Goal: Task Accomplishment & Management: Use online tool/utility

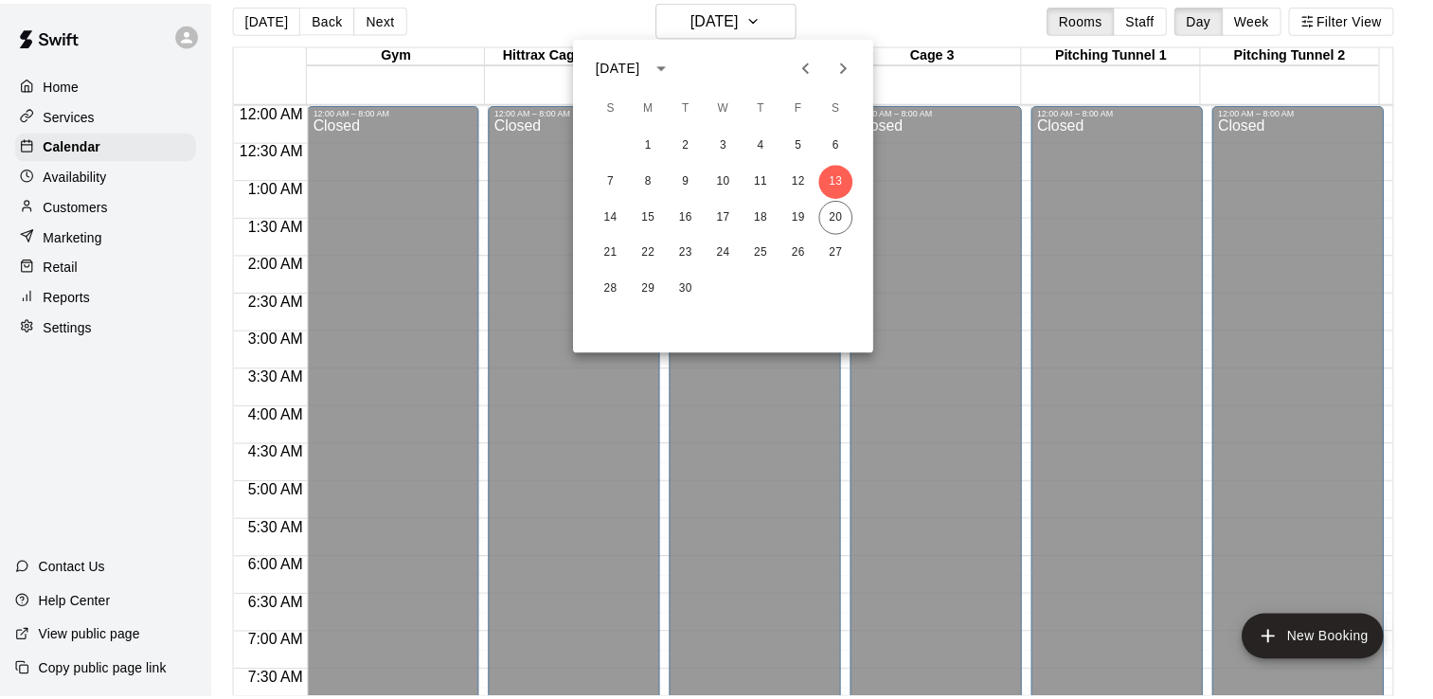
scroll to position [773, 0]
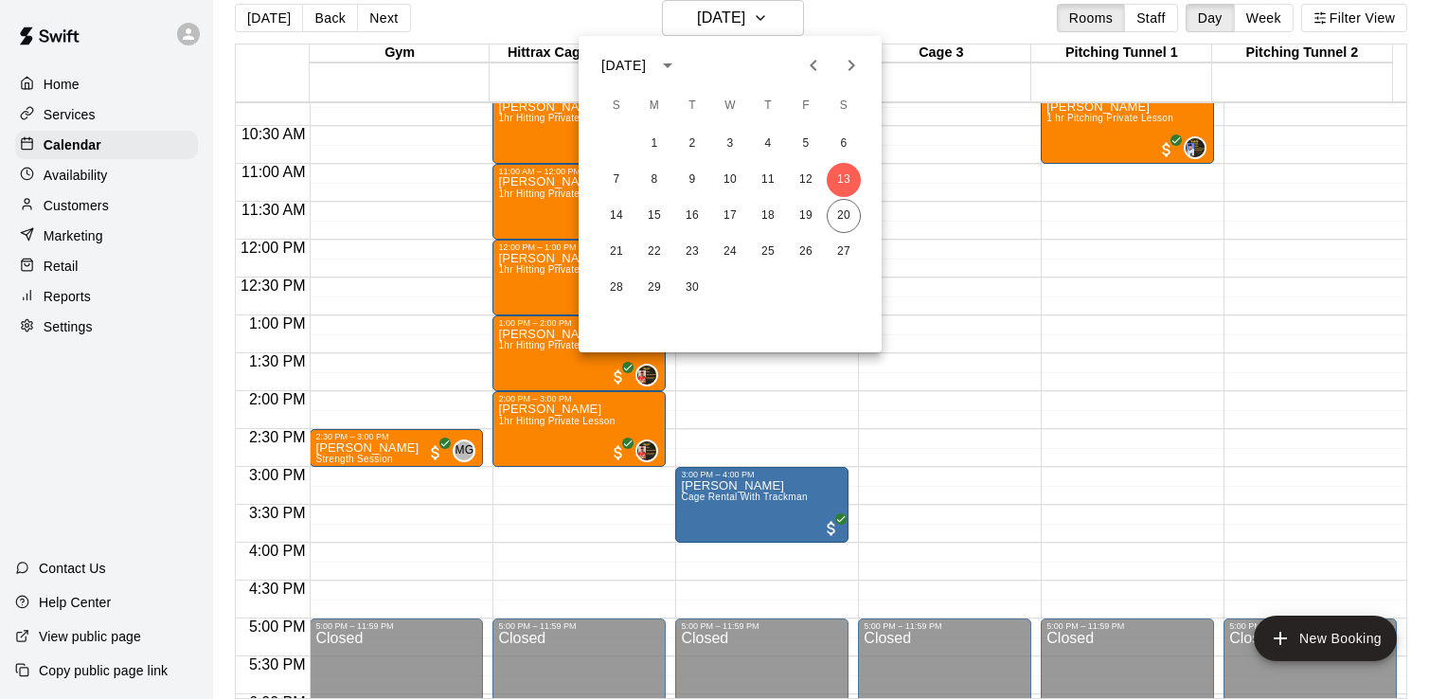
click at [58, 309] on div at bounding box center [723, 349] width 1447 height 699
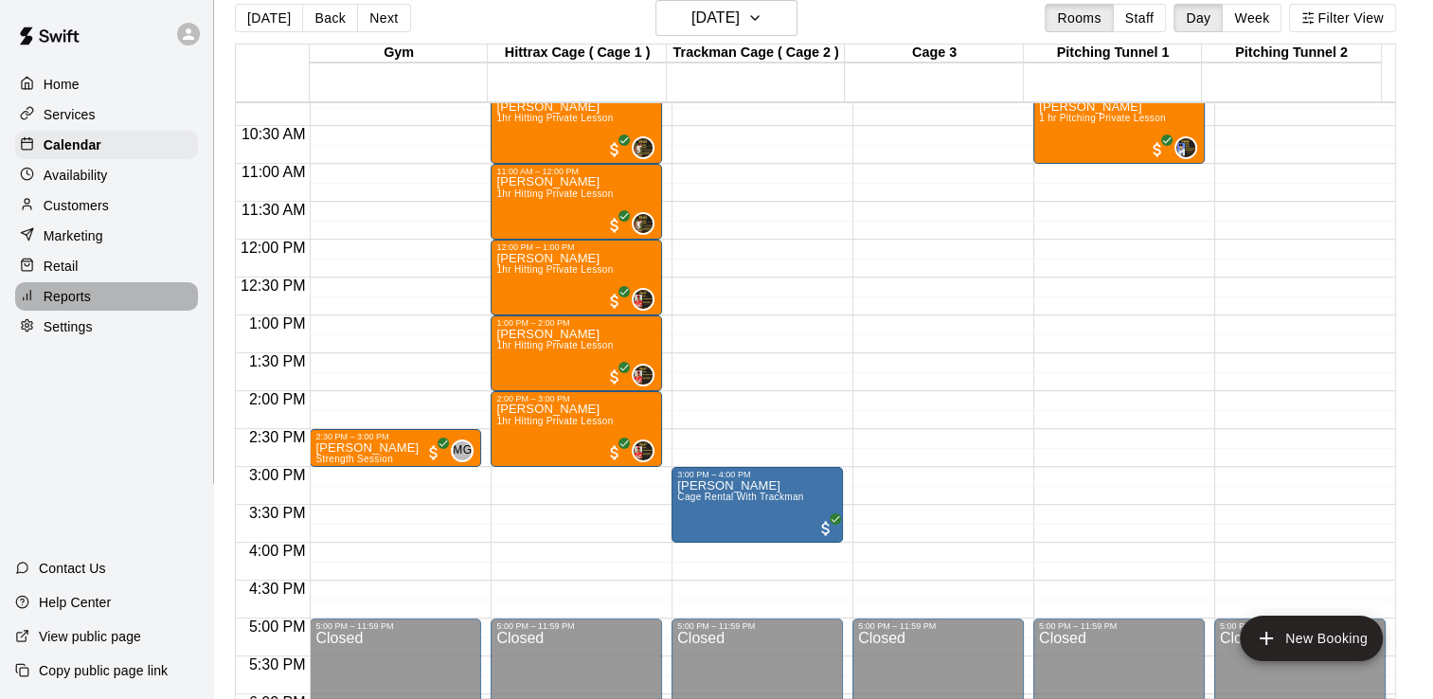
click at [58, 306] on p "Reports" at bounding box center [67, 296] width 47 height 19
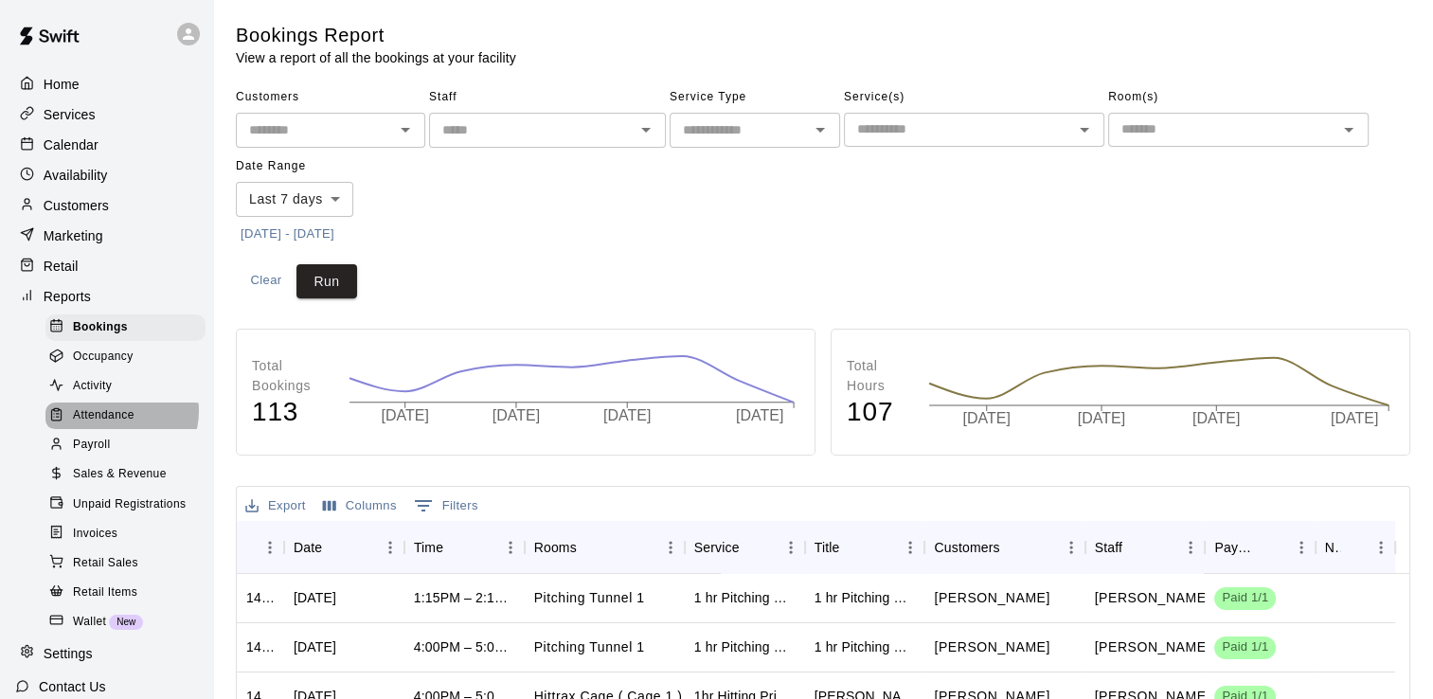
click at [120, 425] on span "Attendance" at bounding box center [104, 415] width 62 height 19
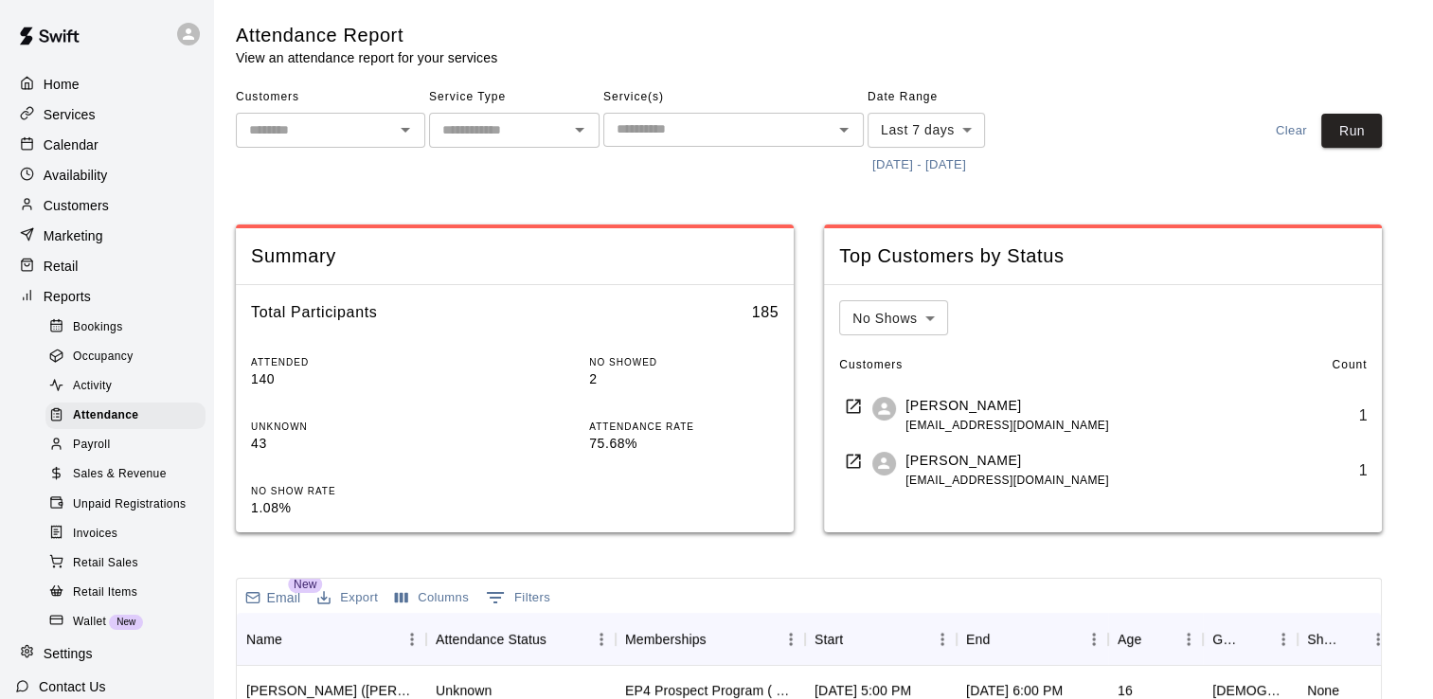
click at [334, 131] on input "text" at bounding box center [315, 130] width 147 height 24
click at [320, 175] on li "[PERSON_NAME]" at bounding box center [330, 170] width 189 height 31
type input "**********"
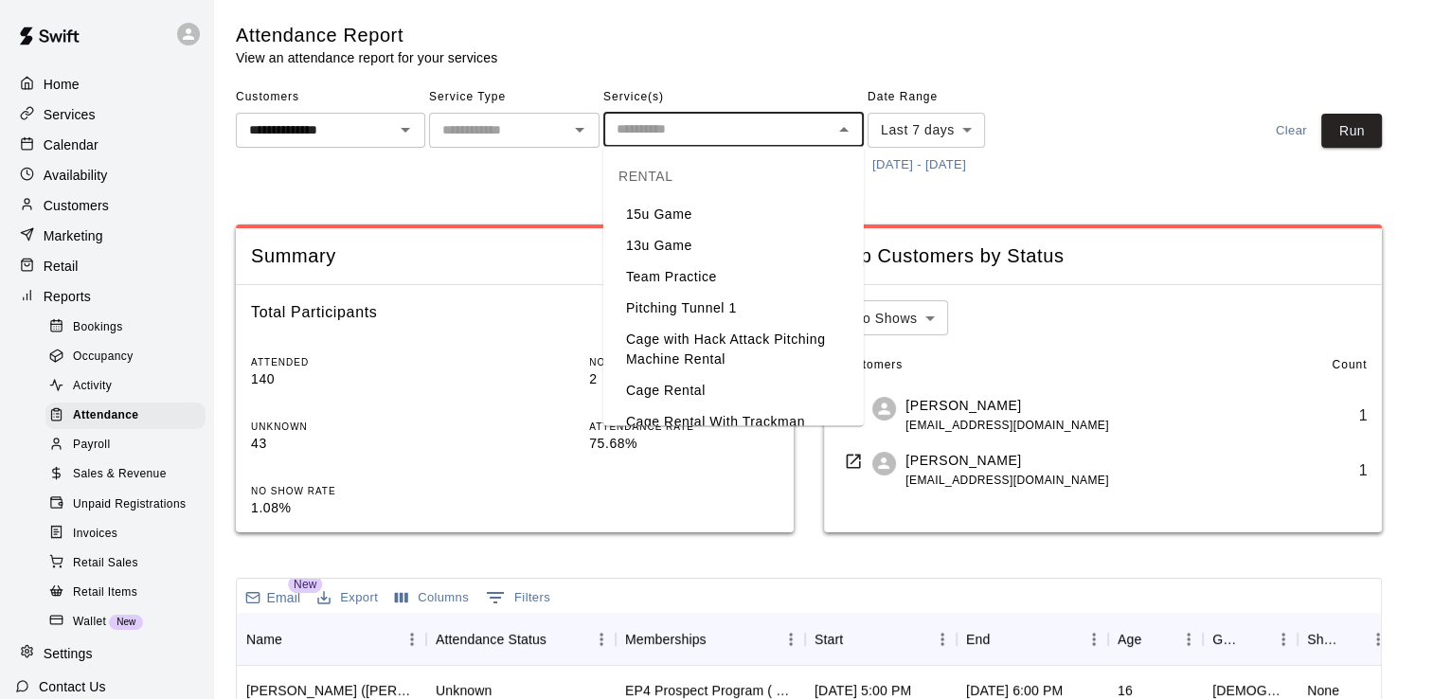
click at [693, 133] on input "text" at bounding box center [718, 129] width 218 height 24
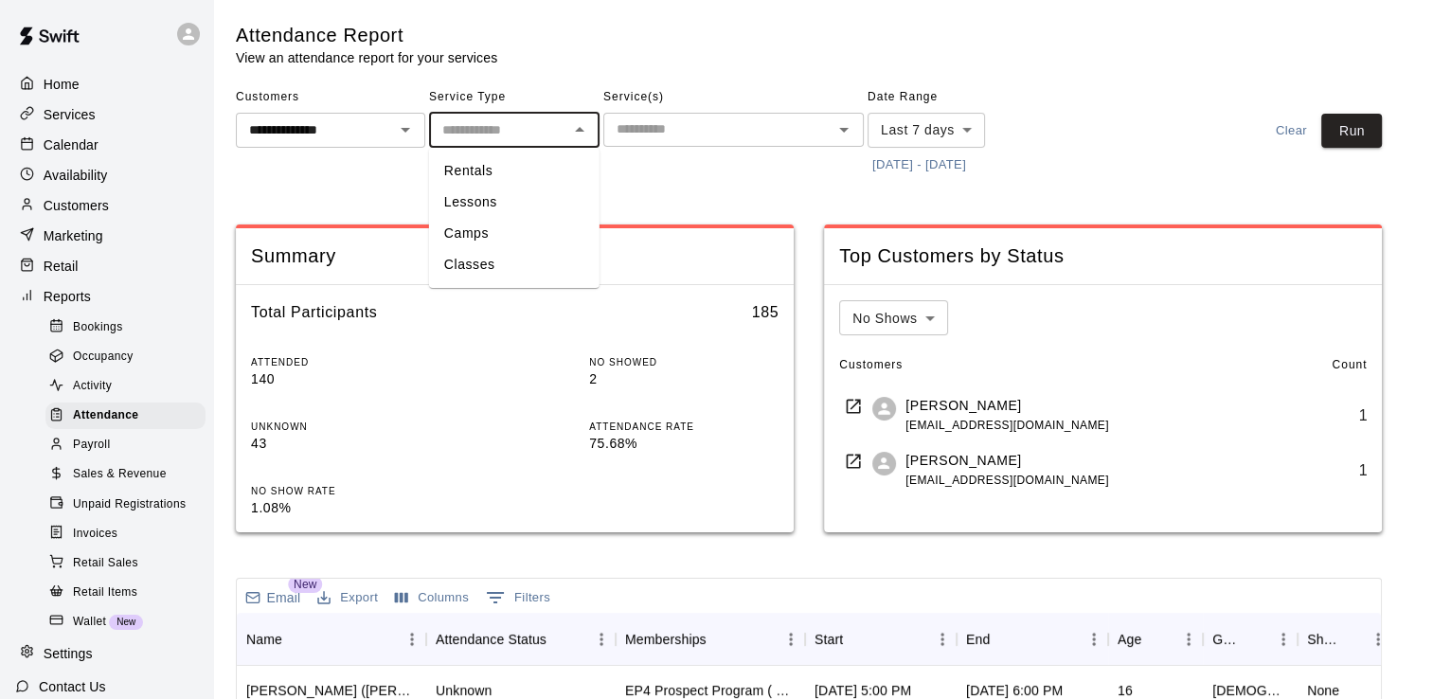
click at [536, 125] on input "text" at bounding box center [499, 130] width 128 height 24
click at [487, 260] on li "Classes" at bounding box center [514, 264] width 170 height 31
type input "*******"
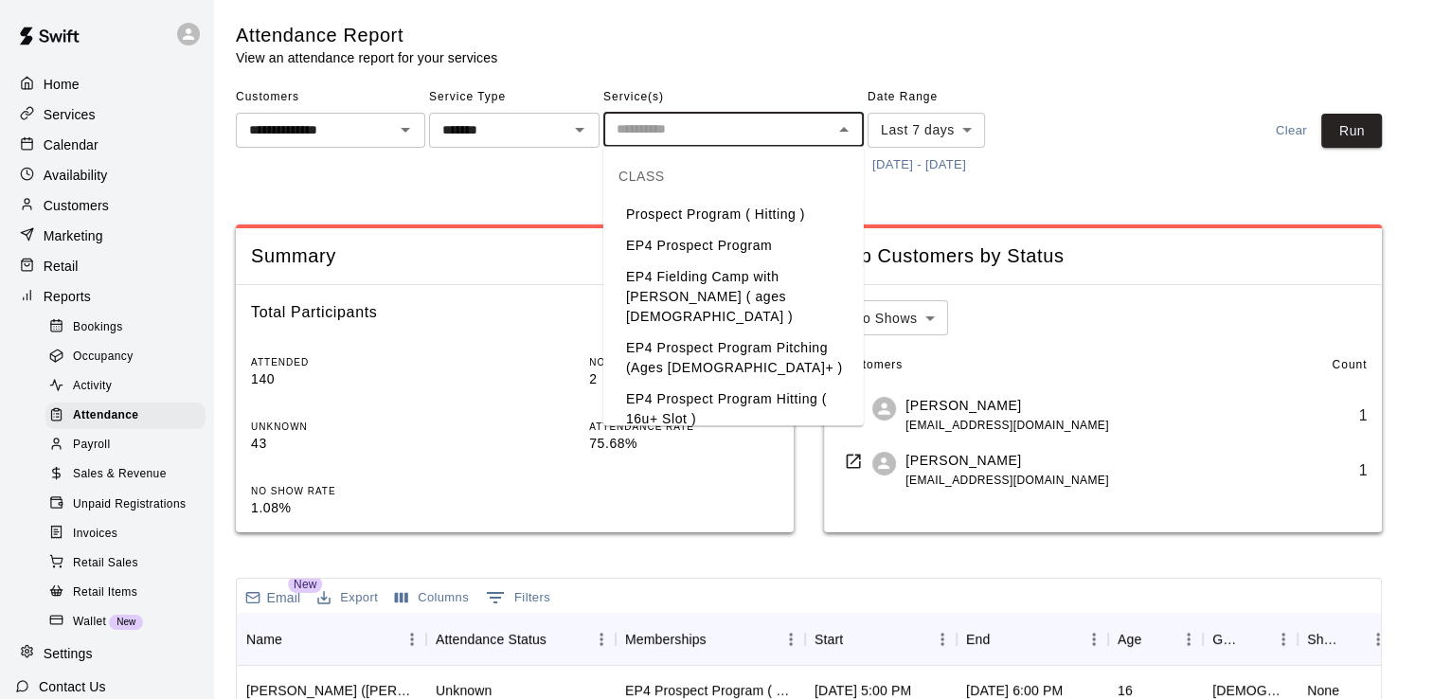
click at [750, 125] on input "text" at bounding box center [718, 129] width 218 height 24
click at [803, 212] on li "Prospect Program ( Hitting )" at bounding box center [733, 214] width 260 height 31
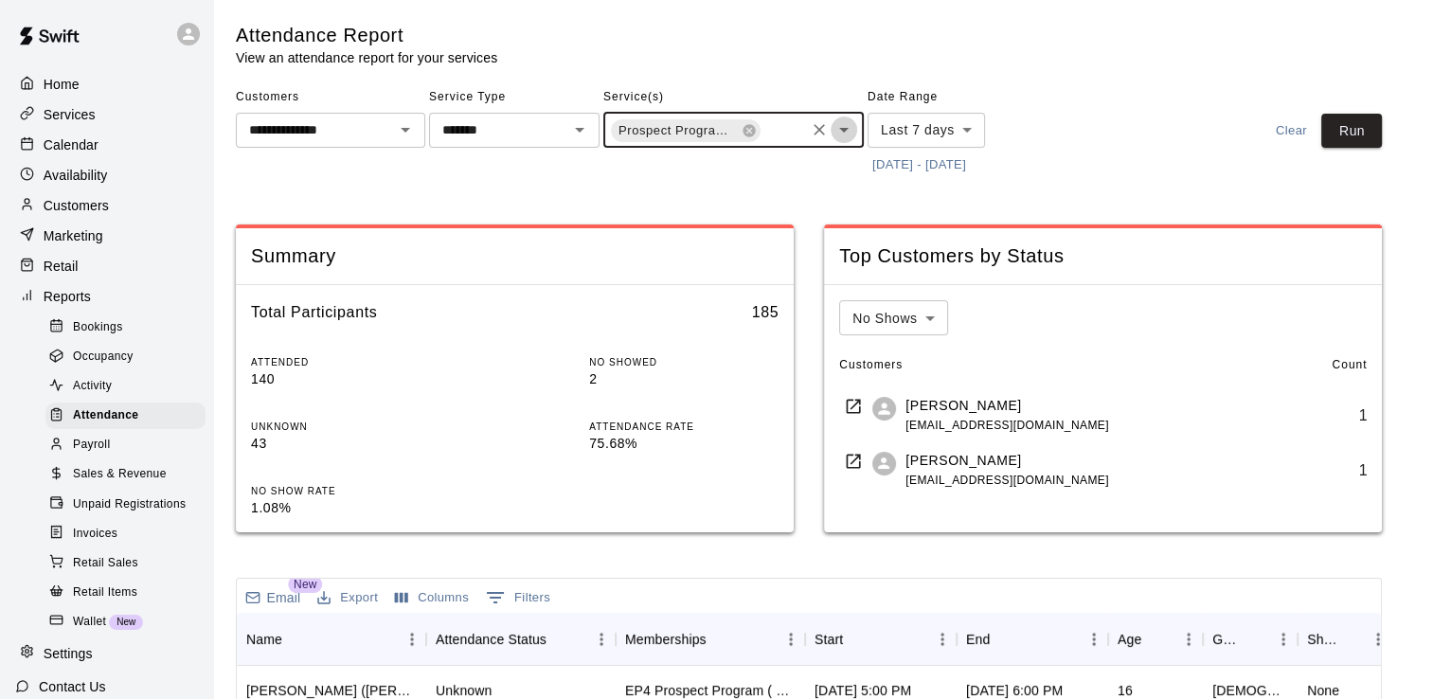
click at [841, 127] on icon "Open" at bounding box center [843, 129] width 23 height 23
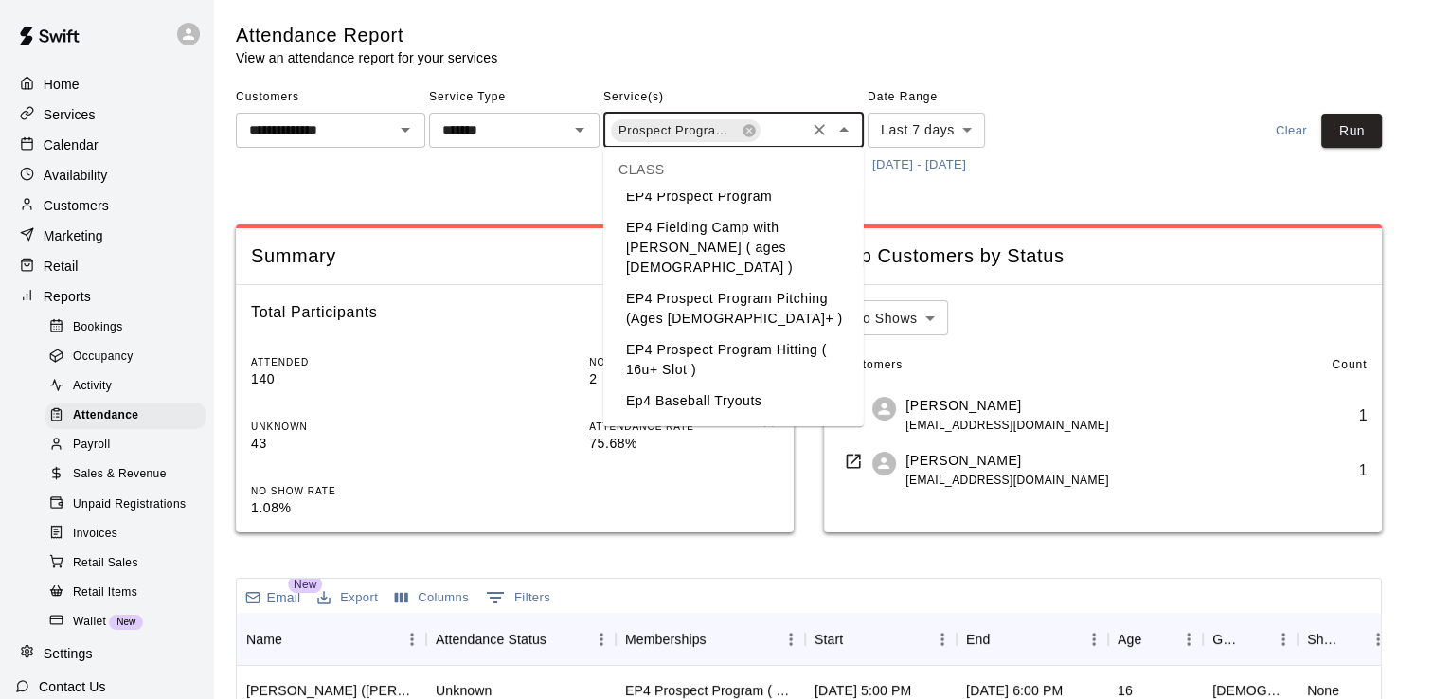
scroll to position [53, 0]
click at [781, 331] on li "EP4 Prospect Program Hitting ( 16u+ Slot )" at bounding box center [733, 356] width 260 height 51
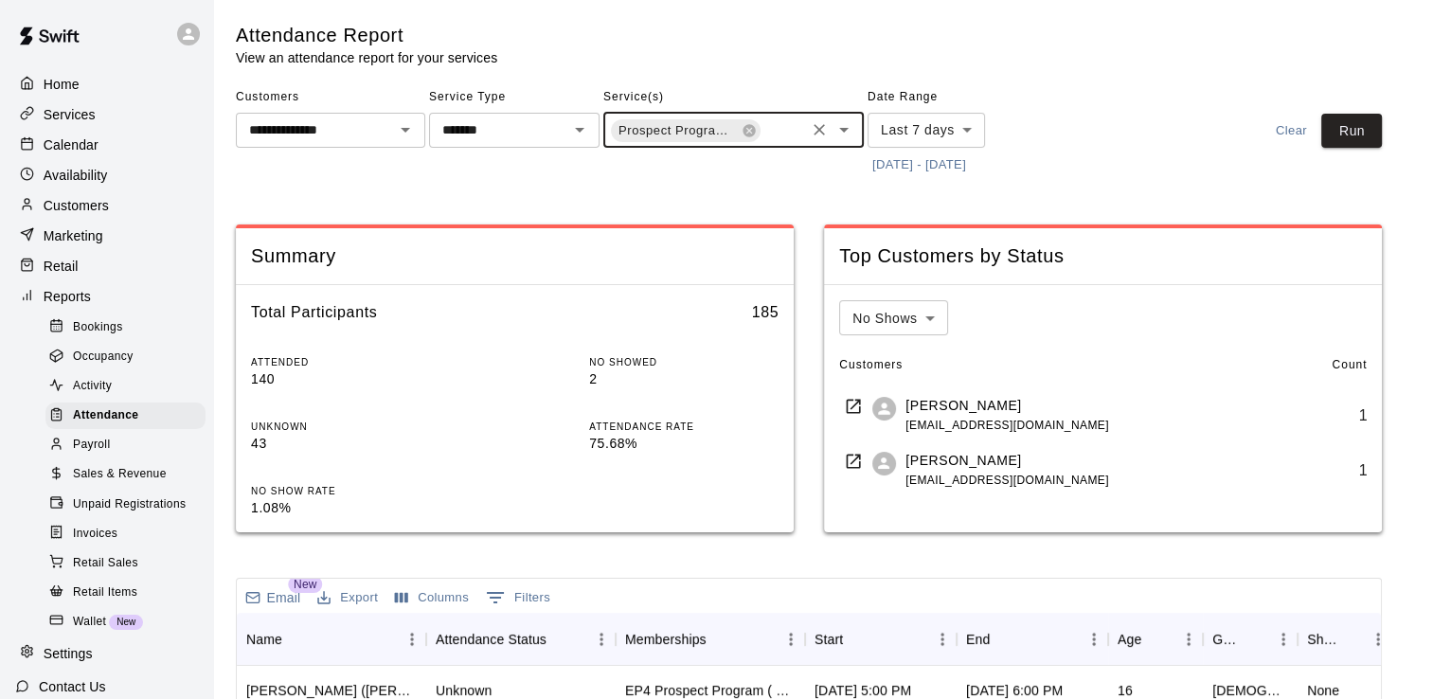
scroll to position [0, 152]
click at [847, 134] on icon "Open" at bounding box center [843, 129] width 23 height 23
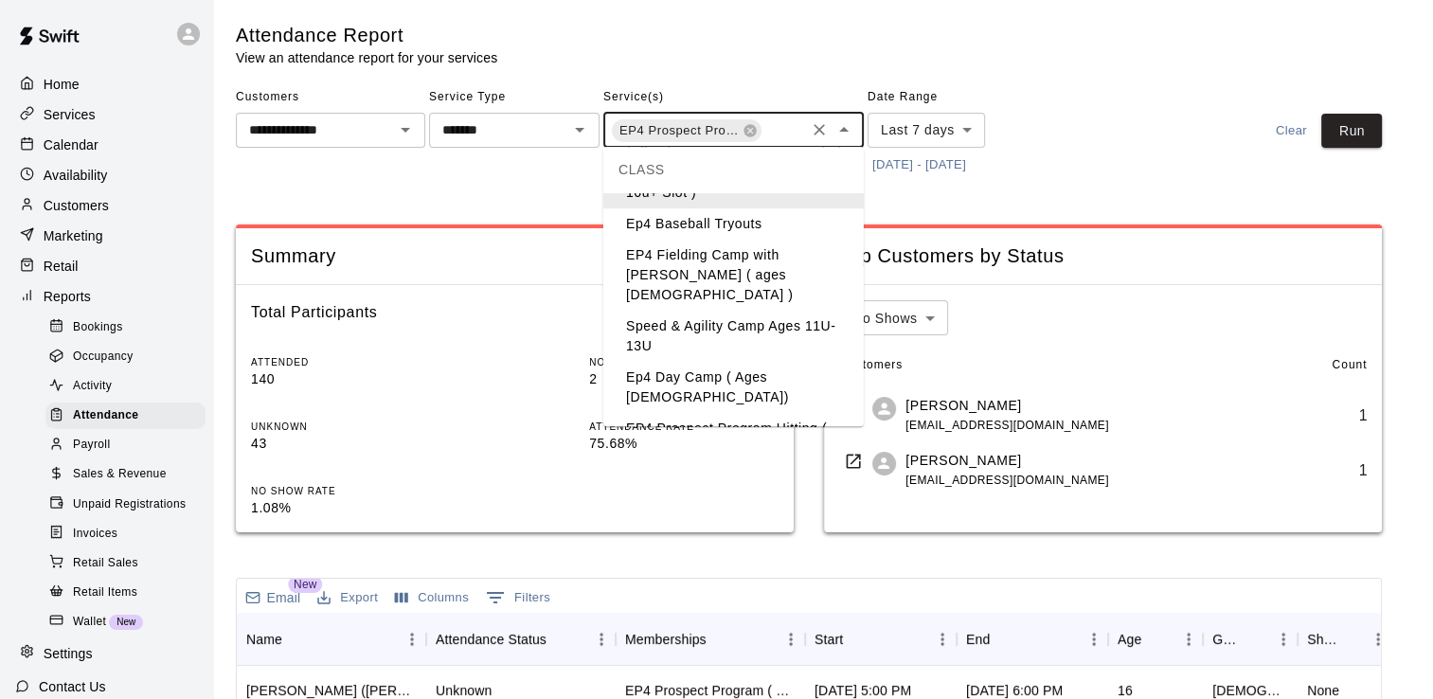
scroll to position [265, 0]
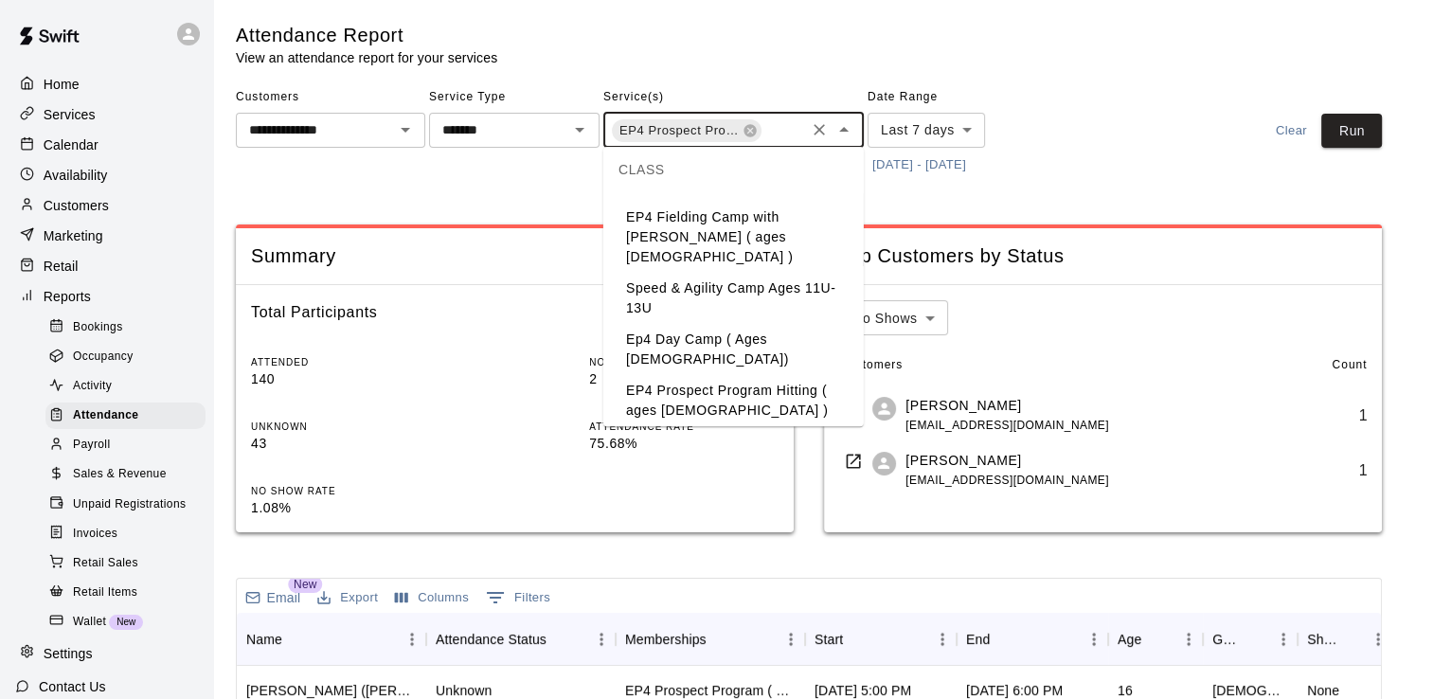
click at [746, 375] on li "EP4 Prospect Program Hitting ( ages [DEMOGRAPHIC_DATA] )" at bounding box center [733, 400] width 260 height 51
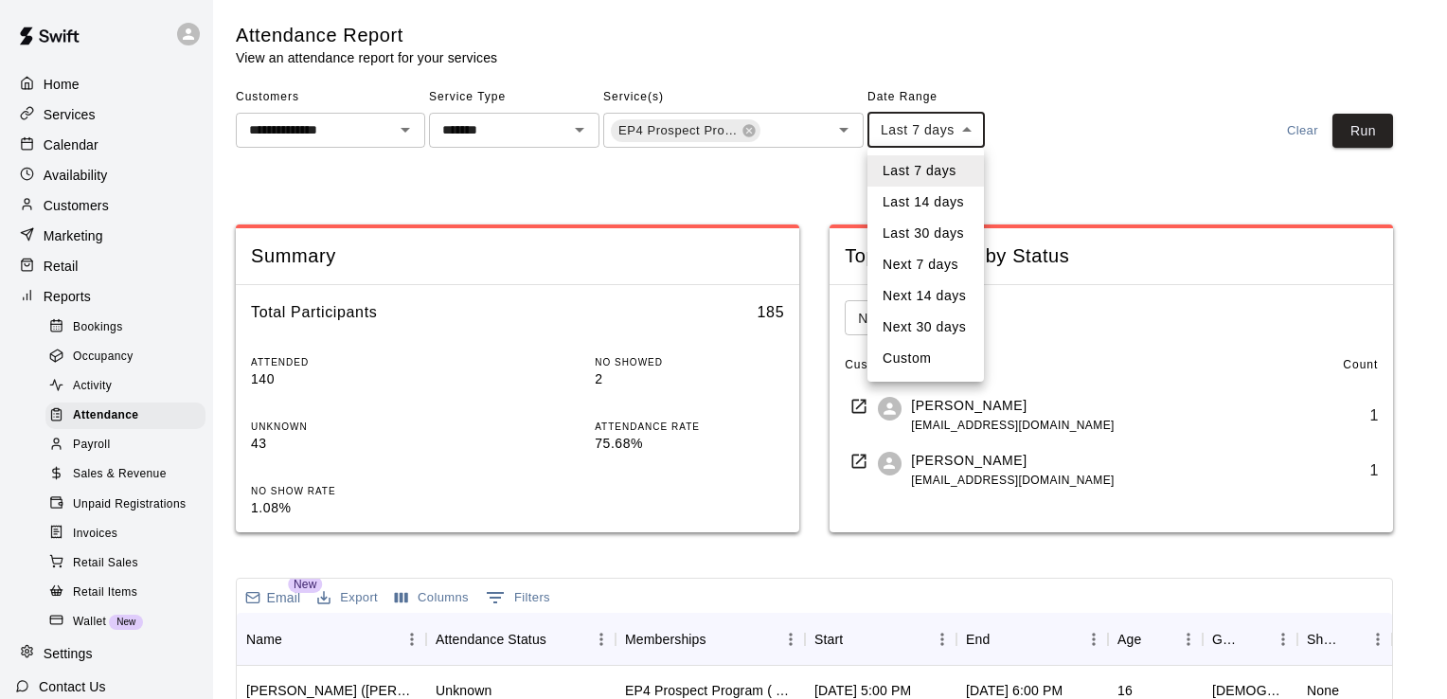
click at [973, 131] on body "**********" at bounding box center [723, 624] width 1447 height 1248
click at [947, 234] on li "Last 30 days" at bounding box center [926, 233] width 116 height 31
type input "*****"
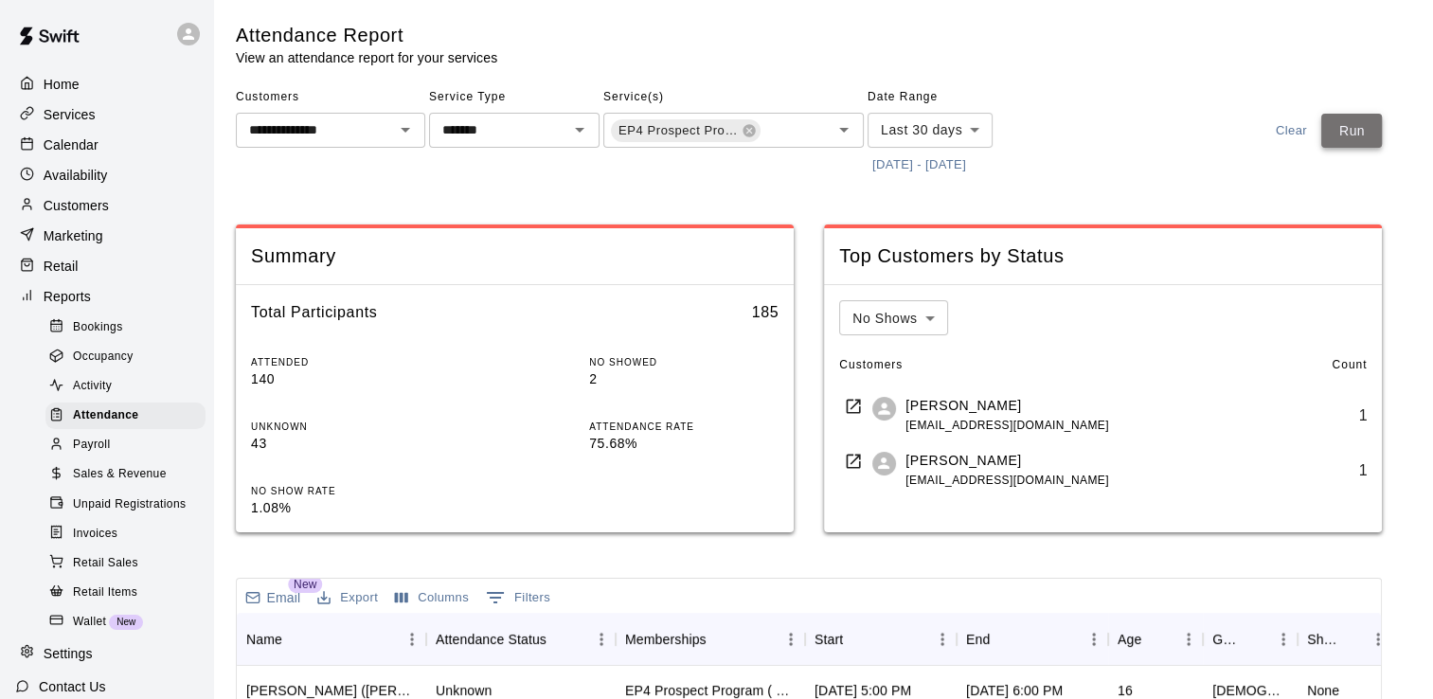
click at [1349, 129] on button "Run" at bounding box center [1351, 131] width 61 height 35
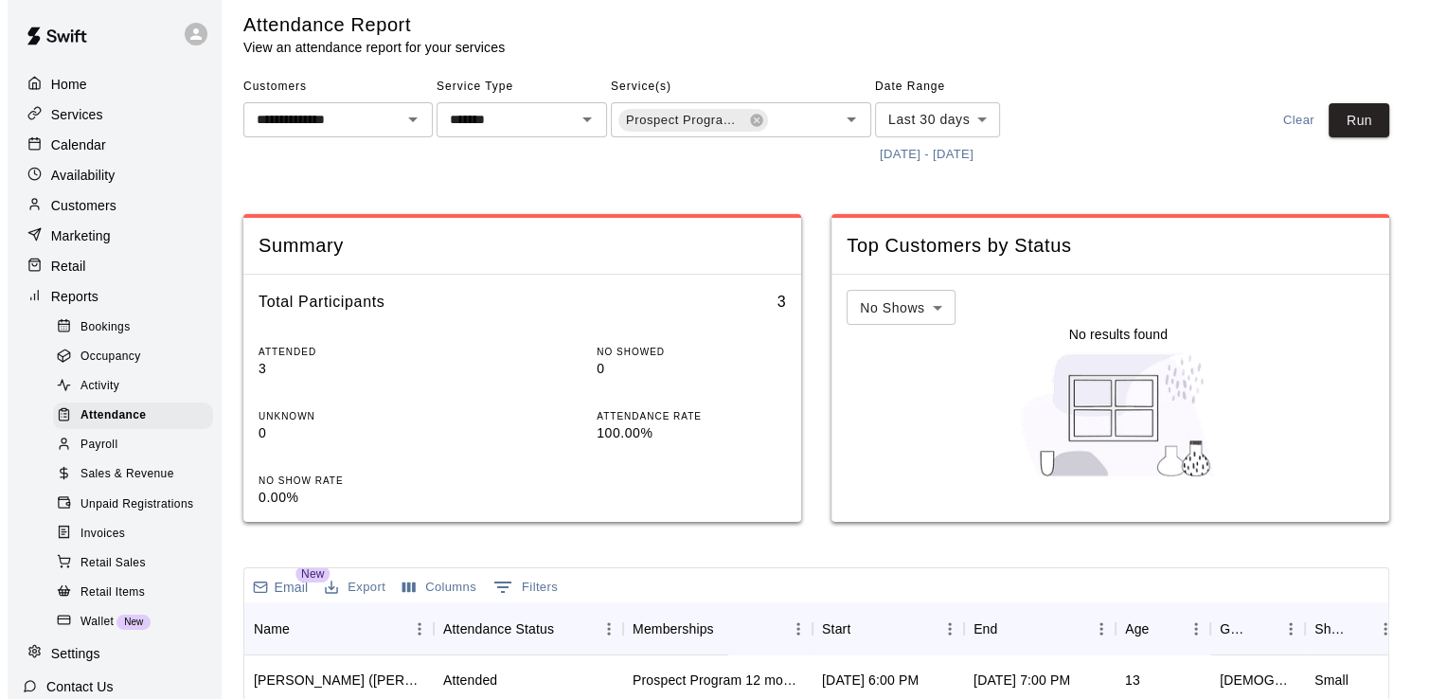
scroll to position [0, 0]
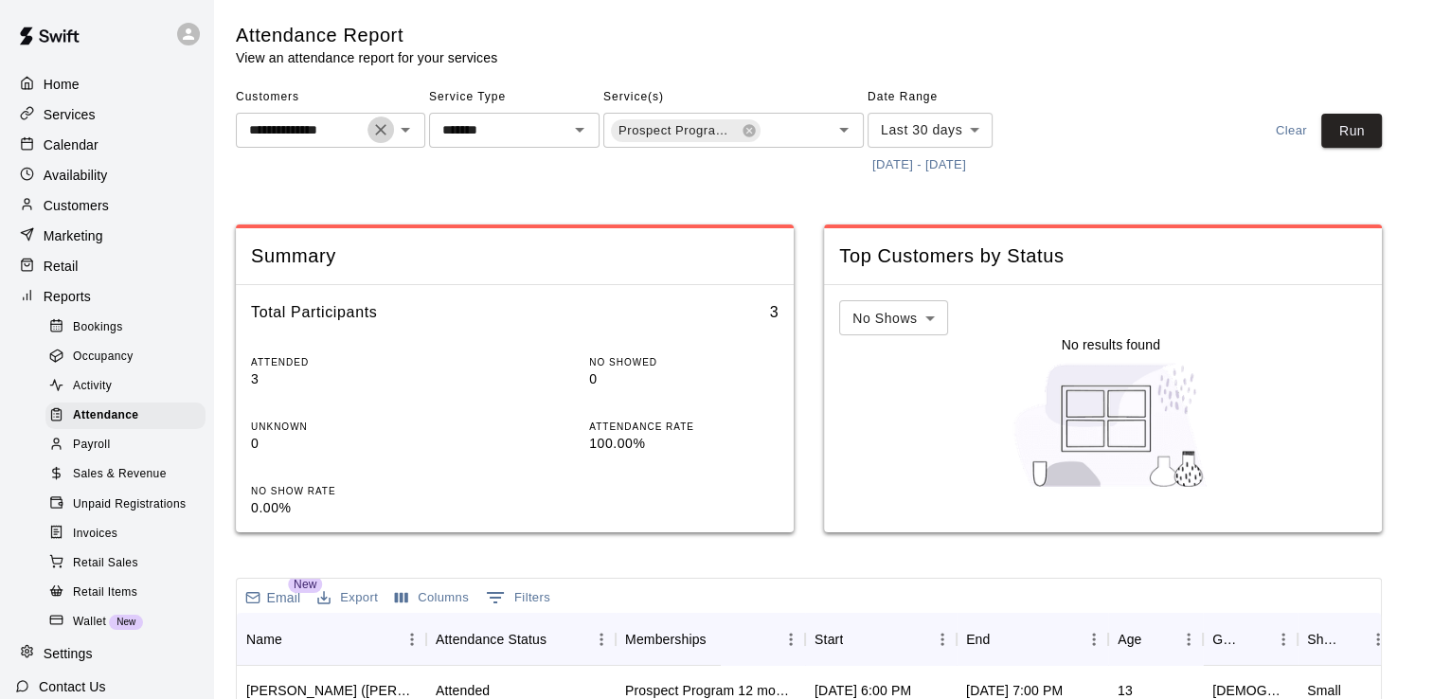
click at [375, 134] on icon "Clear" at bounding box center [380, 129] width 11 height 11
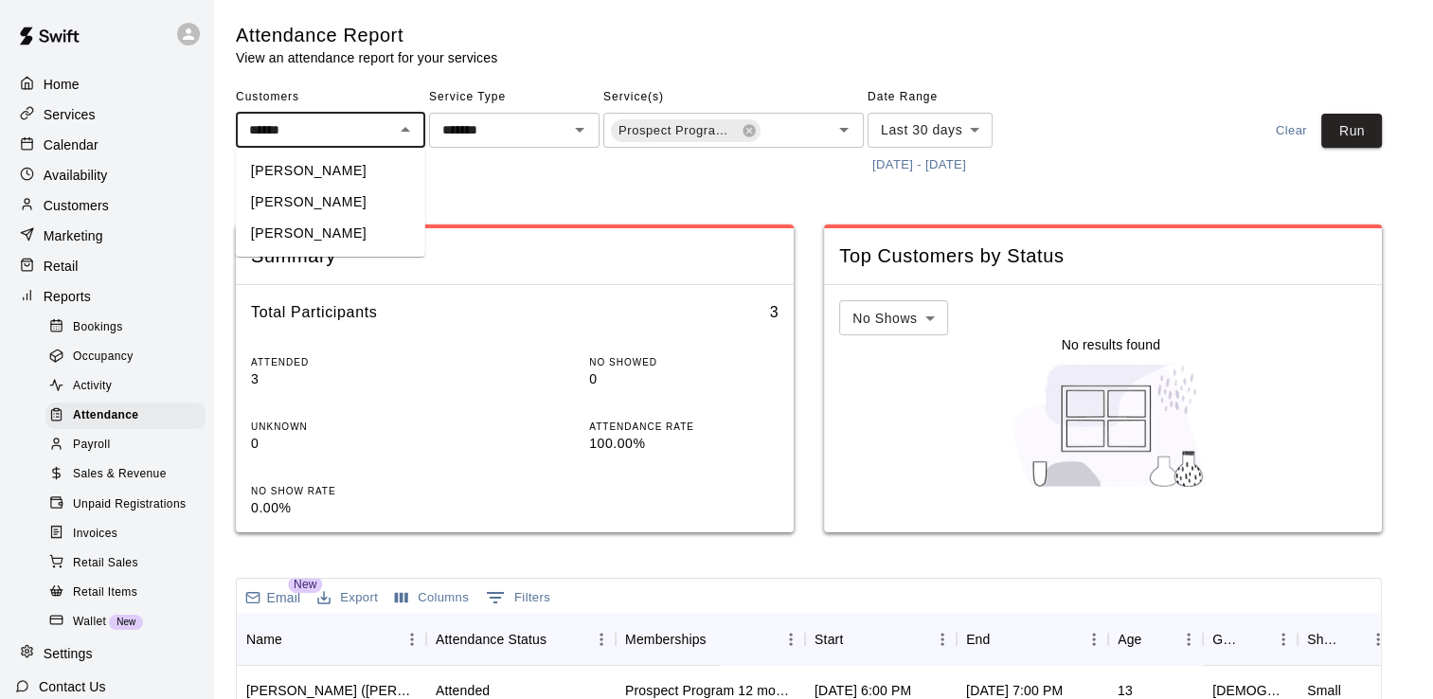
click at [303, 178] on li "[PERSON_NAME]" at bounding box center [330, 170] width 189 height 31
type input "**********"
click at [1369, 131] on button "Run" at bounding box center [1351, 131] width 61 height 35
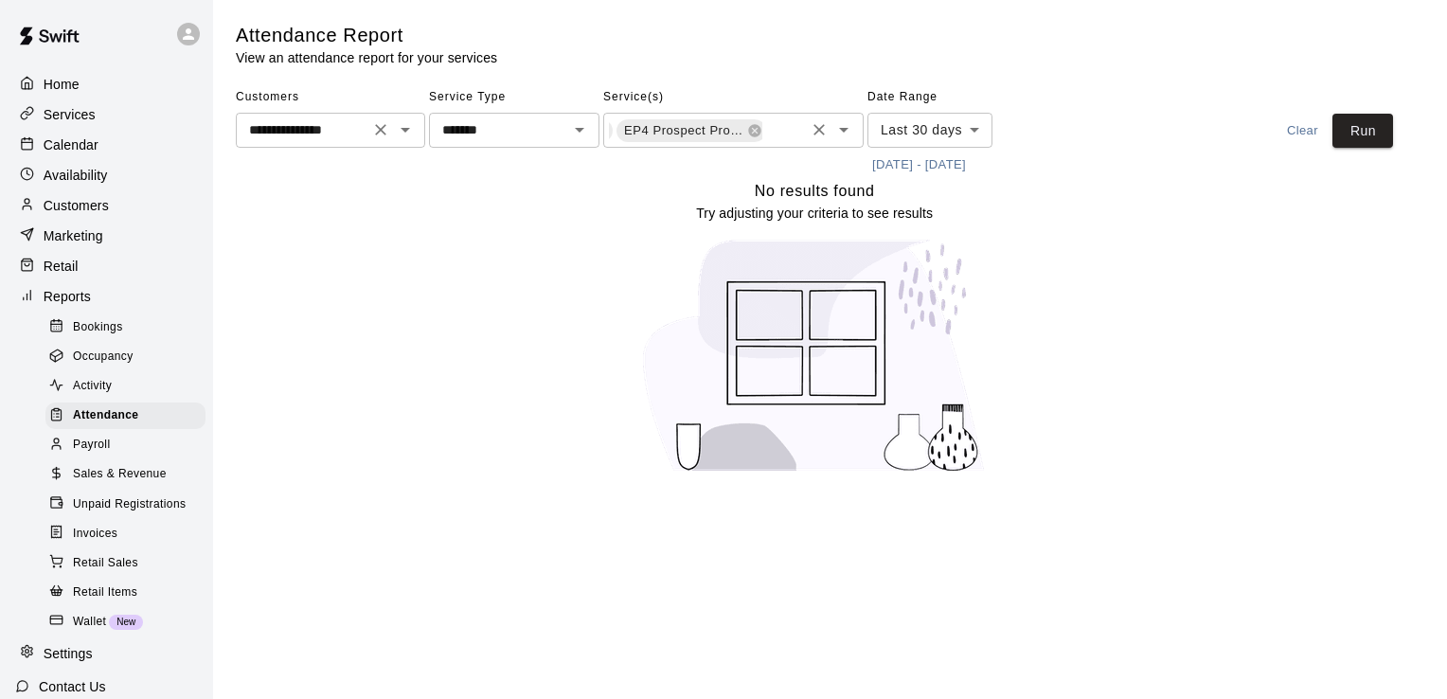
scroll to position [0, 307]
click at [381, 135] on icon "Clear" at bounding box center [380, 129] width 19 height 19
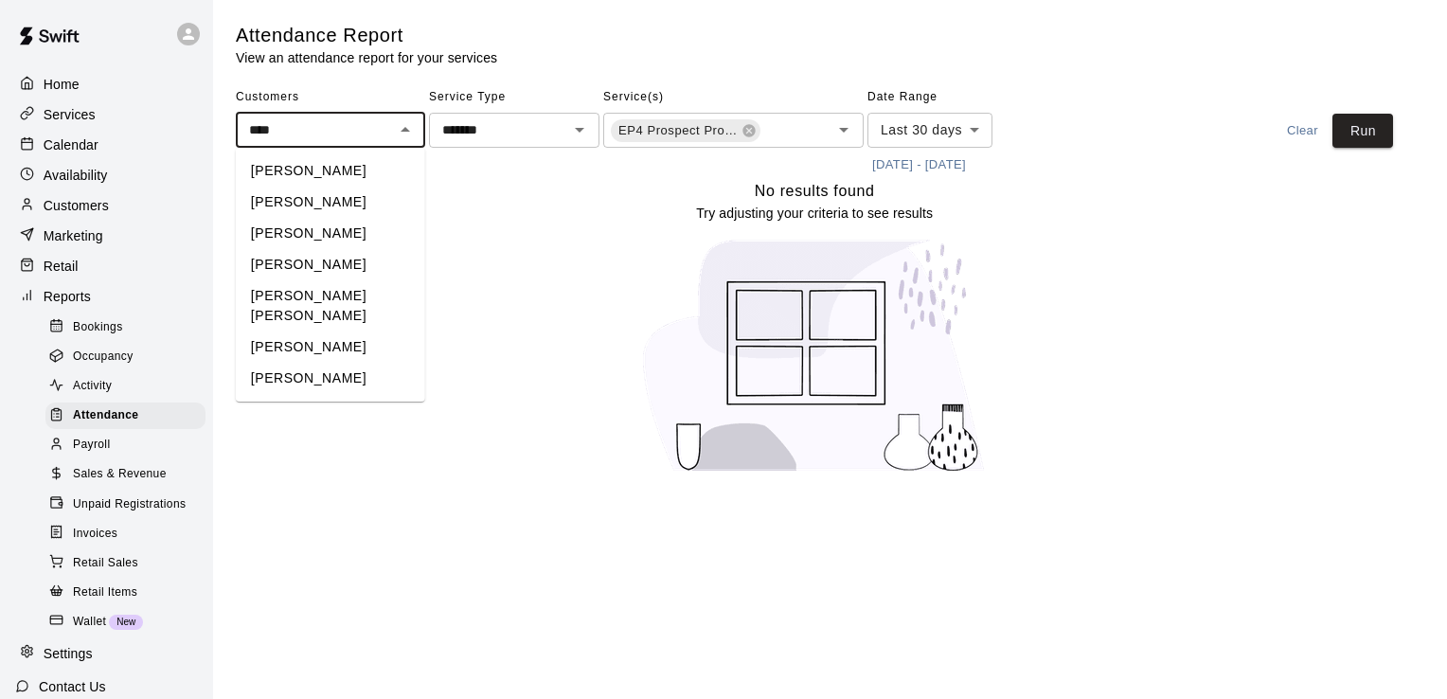
click at [284, 174] on li "[PERSON_NAME]" at bounding box center [330, 170] width 189 height 31
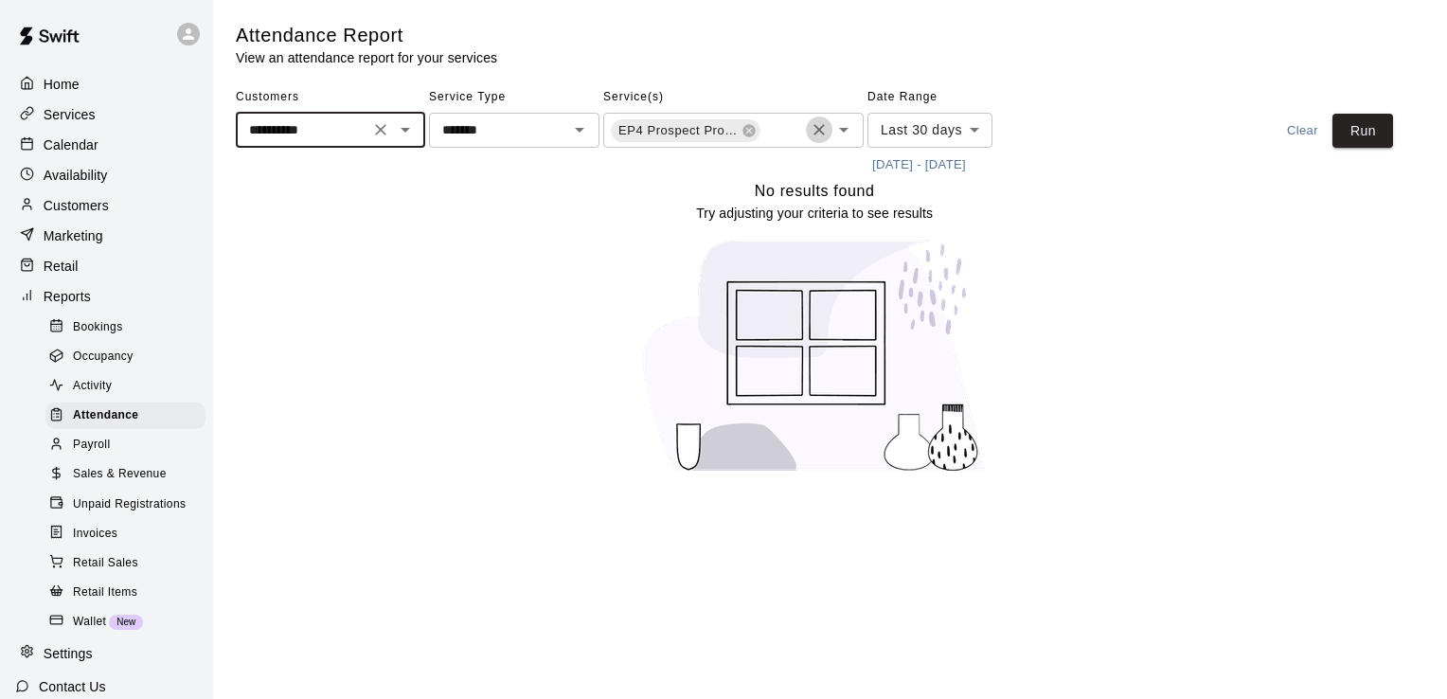
click at [818, 134] on icon "Clear" at bounding box center [819, 129] width 19 height 19
type input "**********"
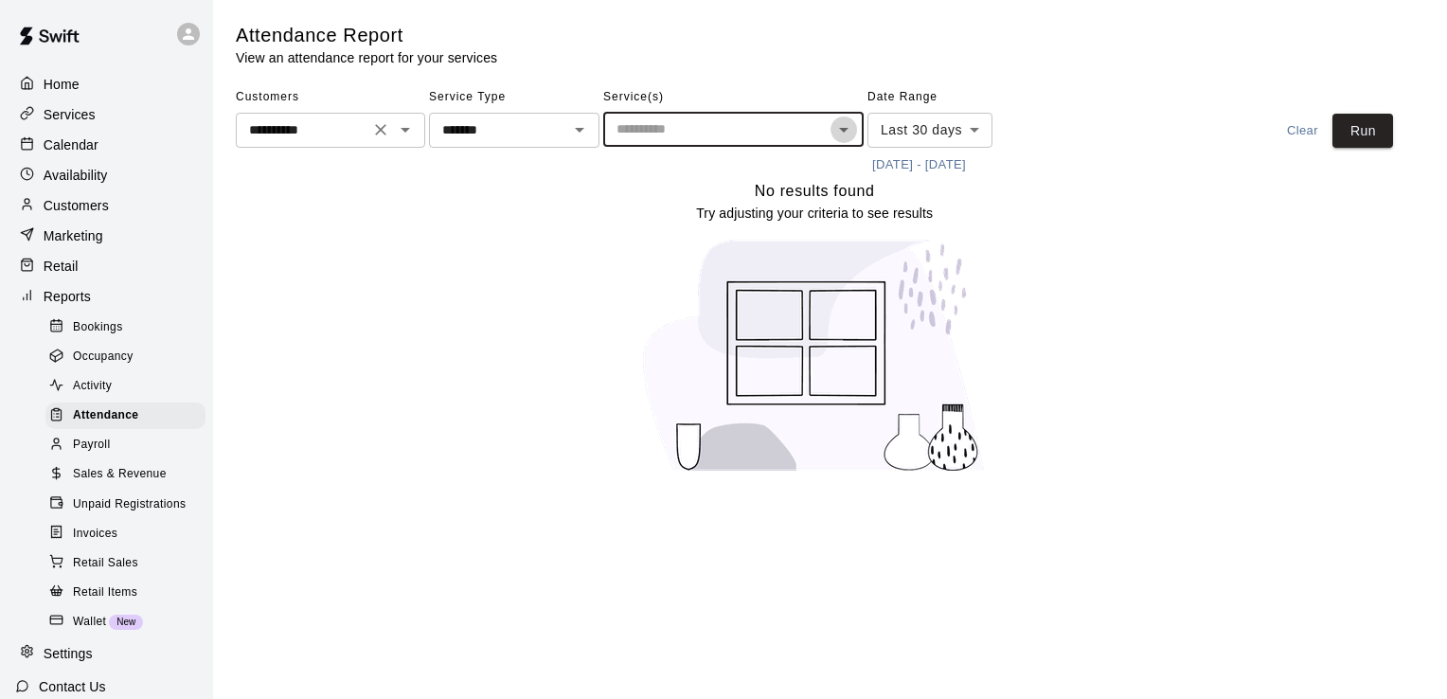
click at [844, 128] on icon "Open" at bounding box center [843, 130] width 9 height 5
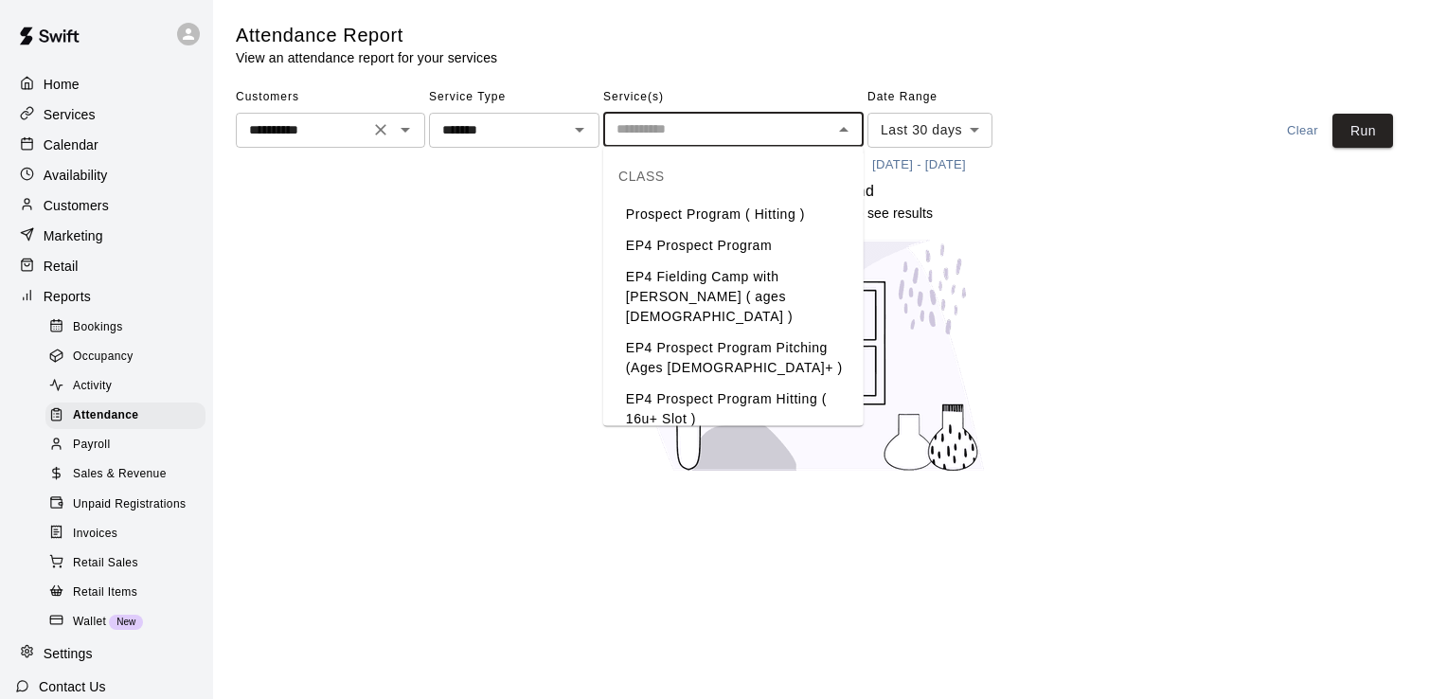
click at [797, 334] on li "EP4 Prospect Program Pitching (Ages [DEMOGRAPHIC_DATA]+ )" at bounding box center [733, 357] width 260 height 51
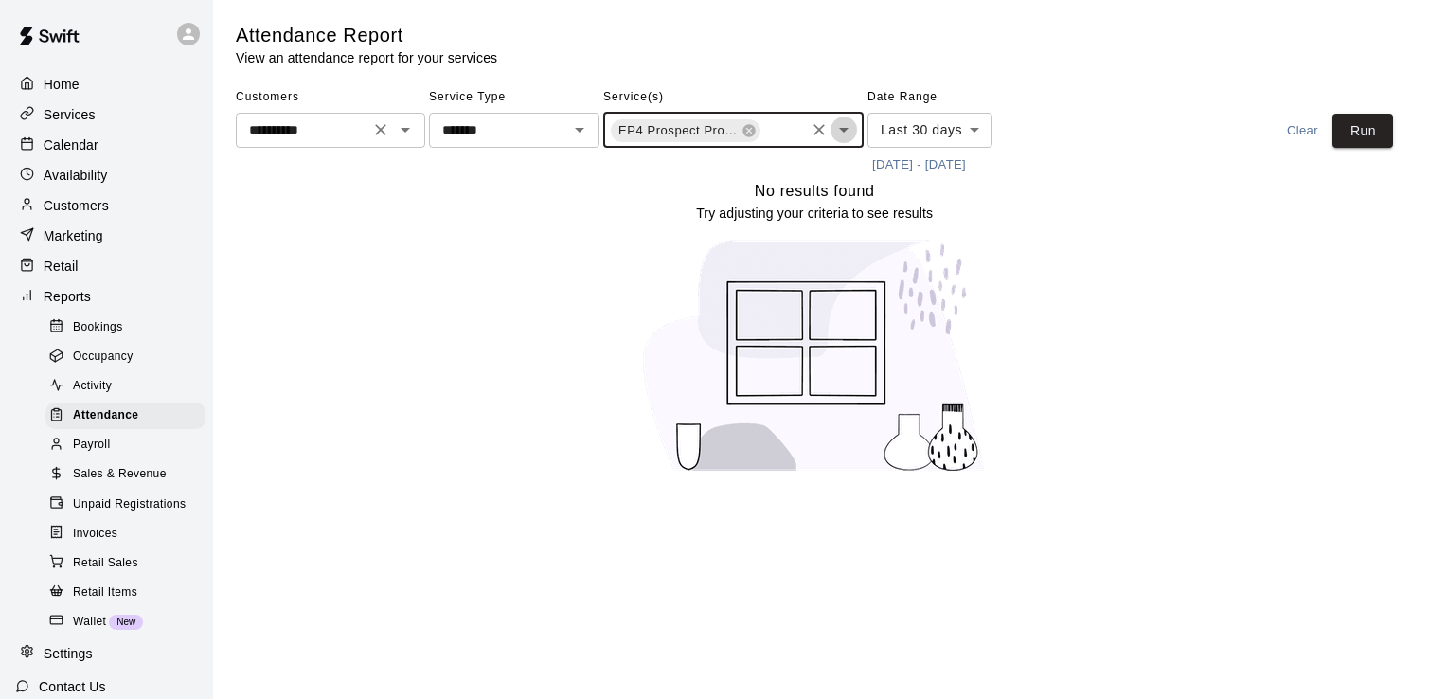
click at [849, 124] on icon "Open" at bounding box center [843, 129] width 23 height 23
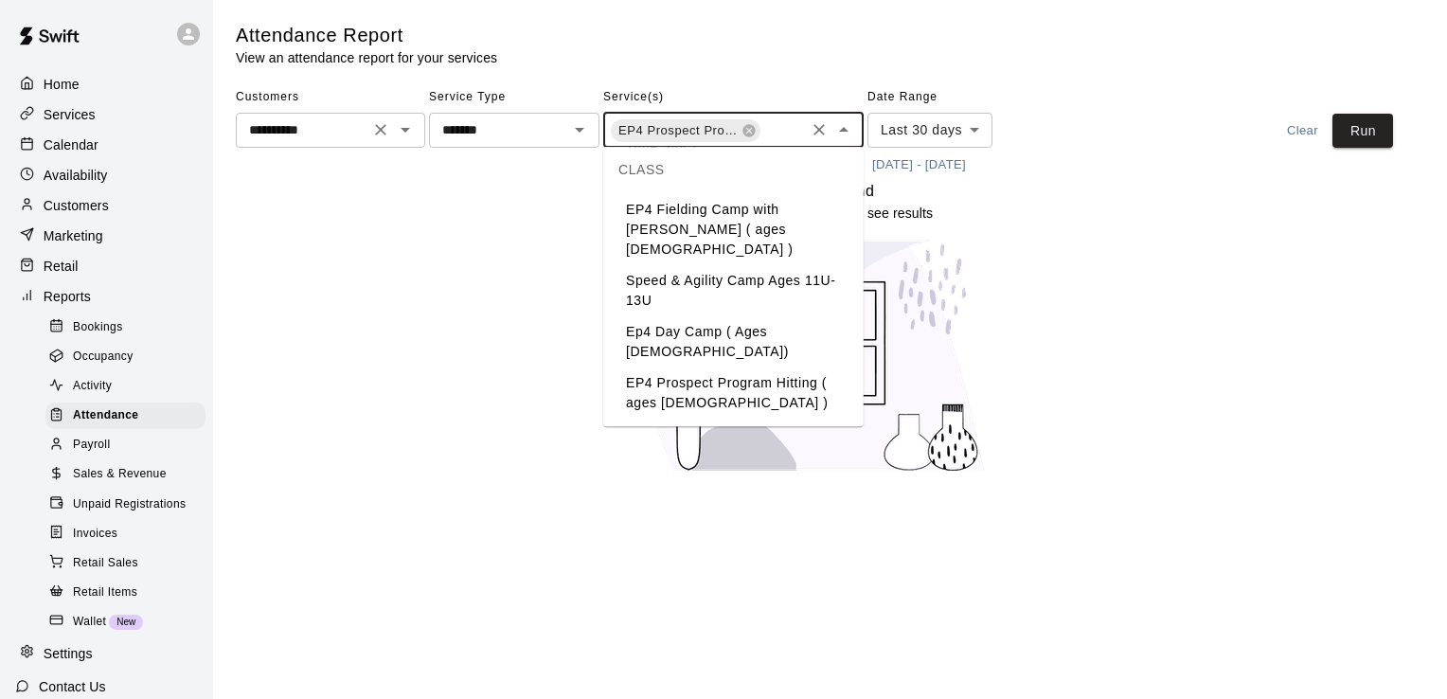
scroll to position [290, 0]
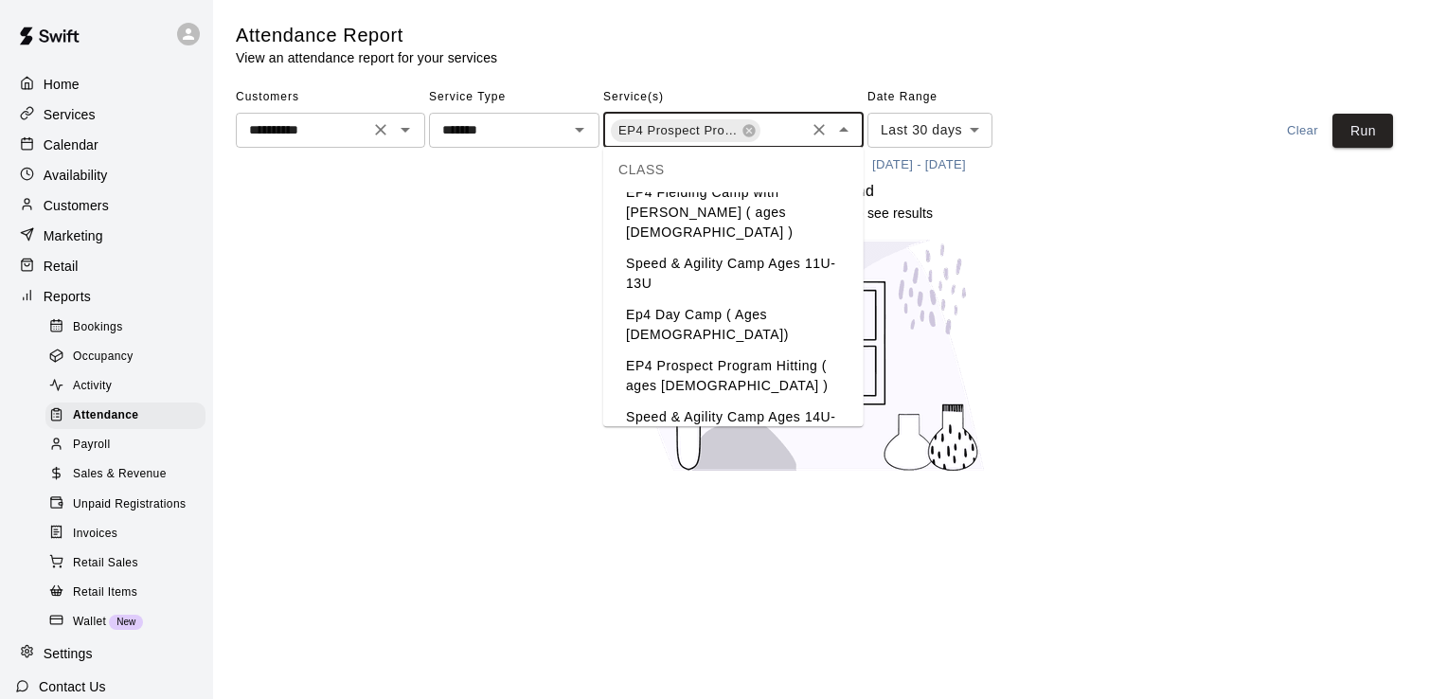
click at [743, 350] on li "EP4 Prospect Program Hitting ( ages [DEMOGRAPHIC_DATA] )" at bounding box center [733, 375] width 260 height 51
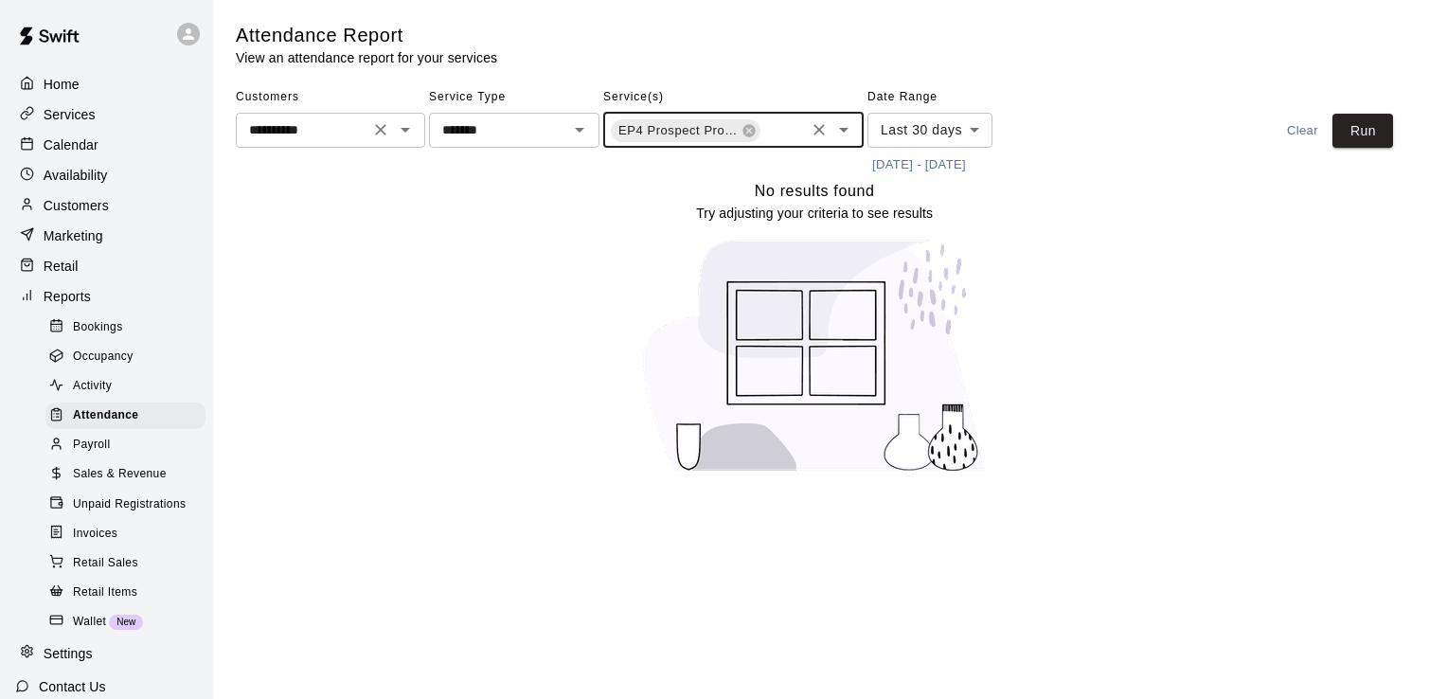
scroll to position [0, 152]
click at [842, 123] on icon "Open" at bounding box center [843, 129] width 23 height 23
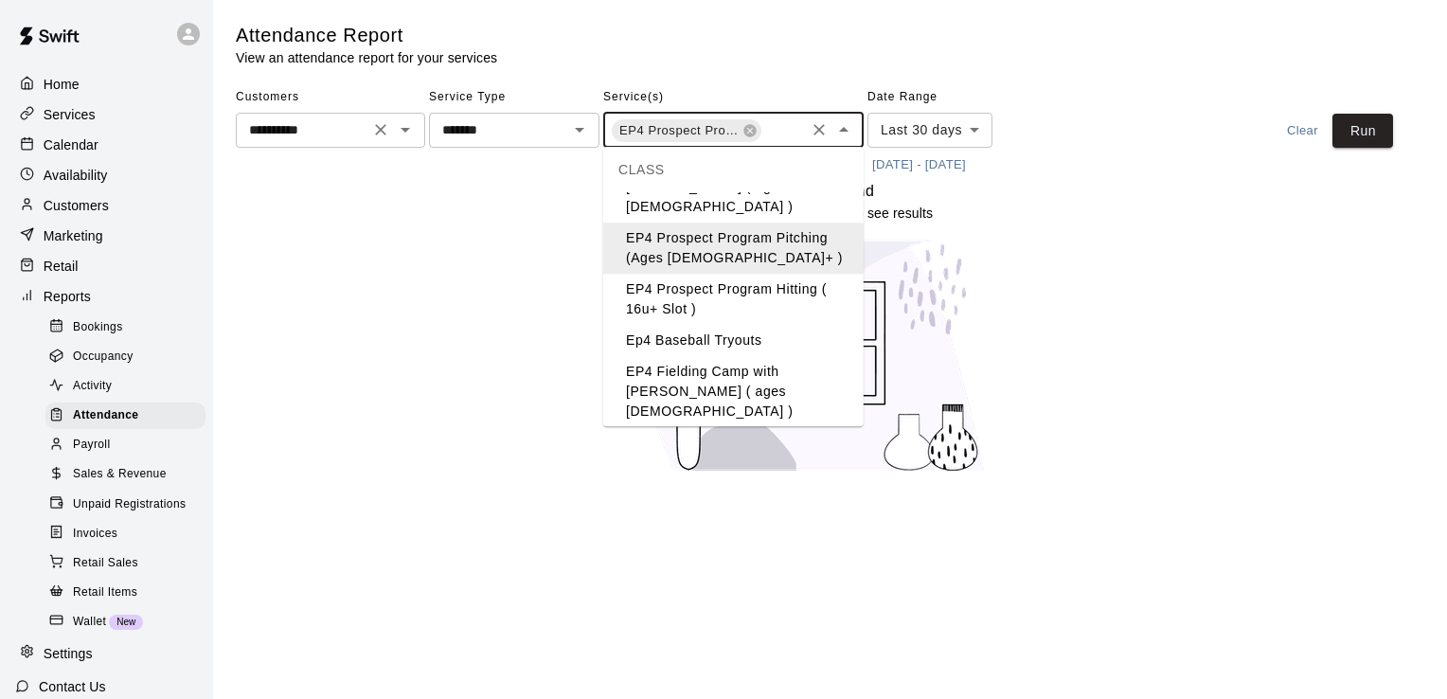
scroll to position [109, 0]
click at [653, 277] on li "EP4 Prospect Program Hitting ( 16u+ Slot )" at bounding box center [733, 301] width 260 height 51
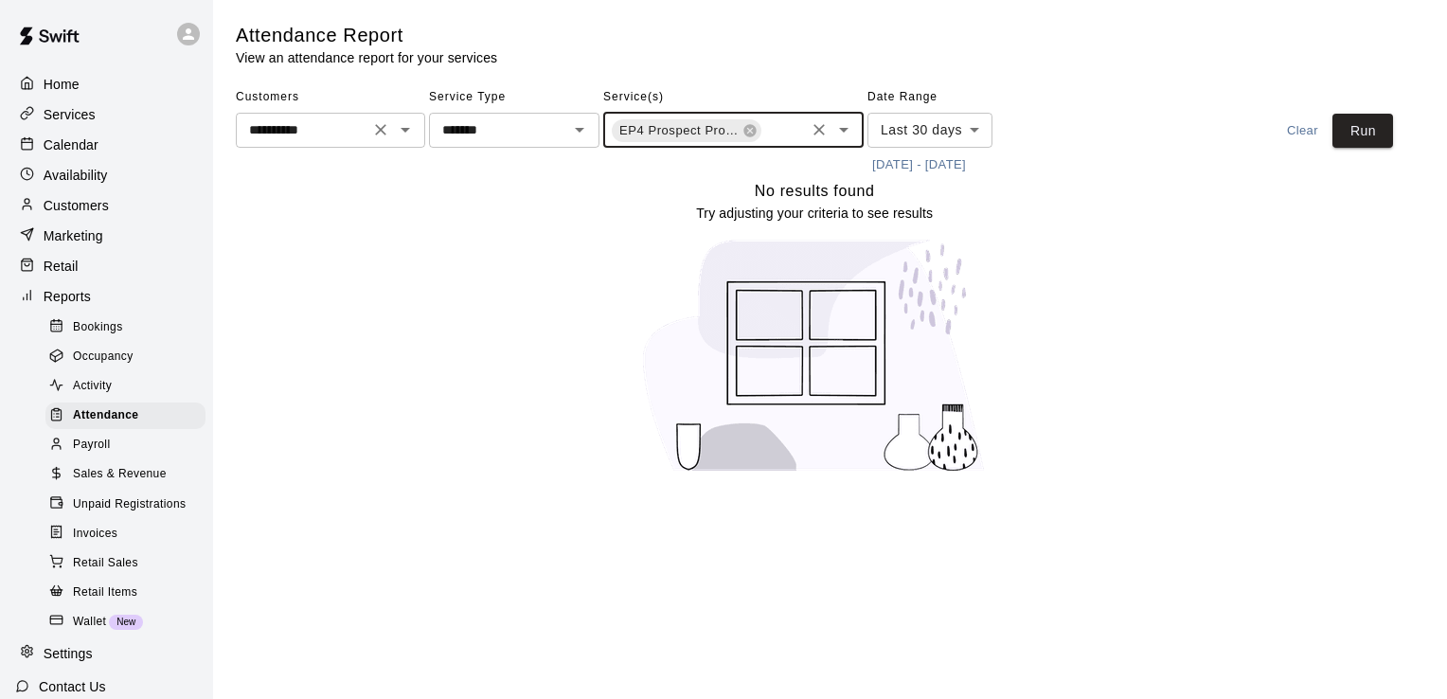
scroll to position [0, 307]
click at [1369, 131] on button "Run" at bounding box center [1363, 131] width 61 height 35
click at [582, 131] on icon "Open" at bounding box center [579, 129] width 23 height 23
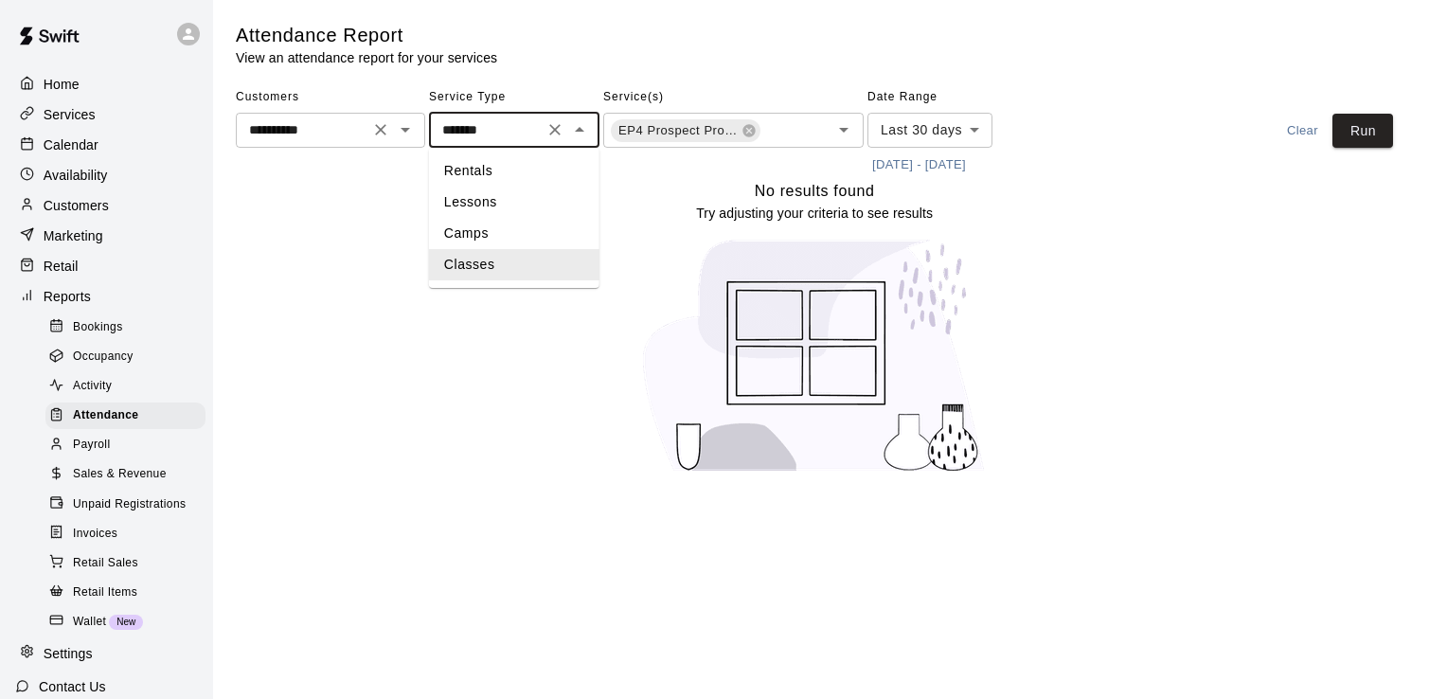
click at [493, 267] on li "Classes" at bounding box center [514, 264] width 170 height 31
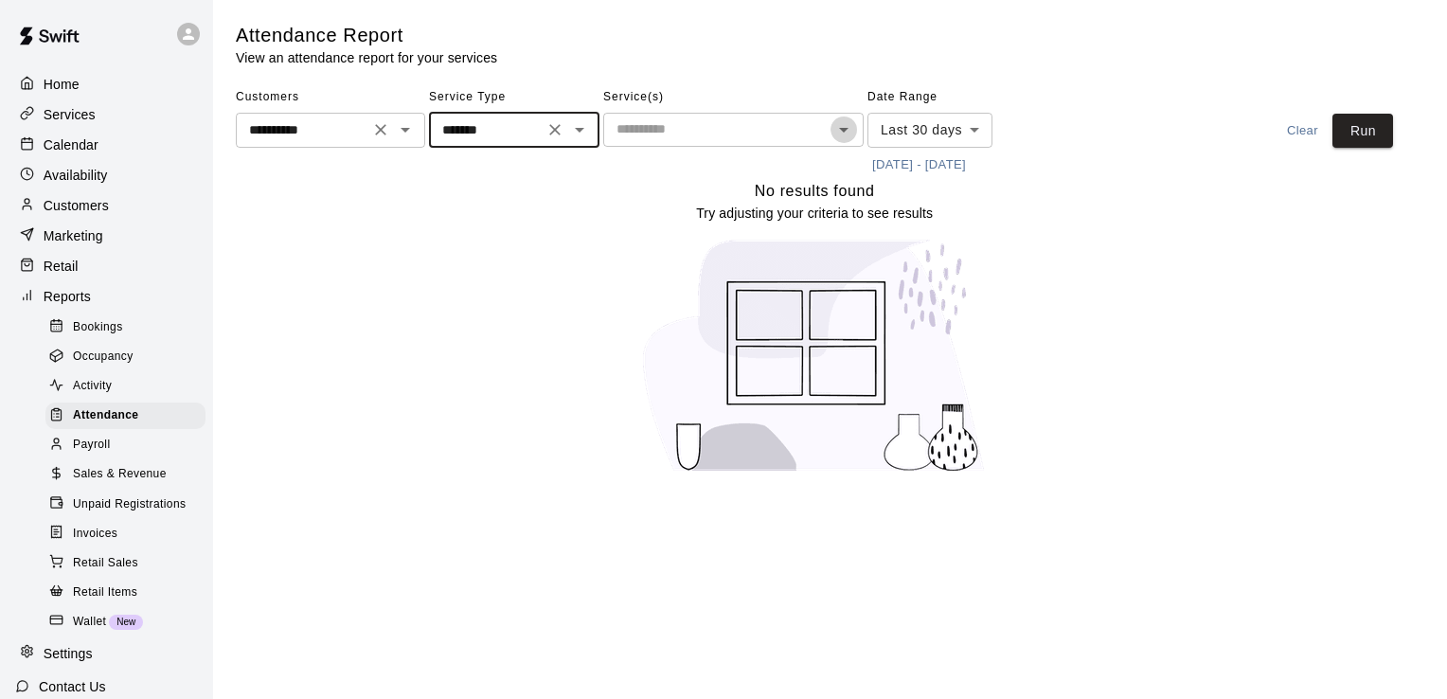
click at [837, 130] on icon "Open" at bounding box center [843, 129] width 23 height 23
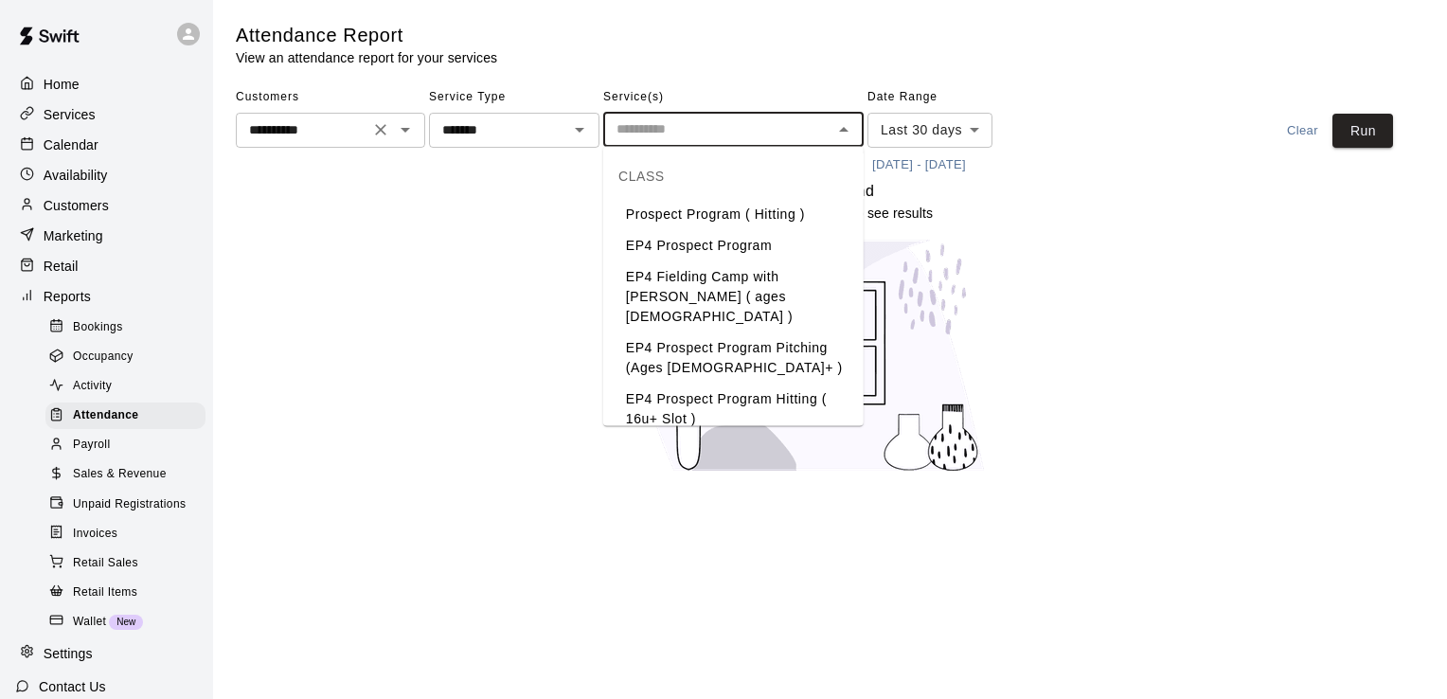
click at [783, 216] on li "Prospect Program ( Hitting )" at bounding box center [733, 214] width 260 height 31
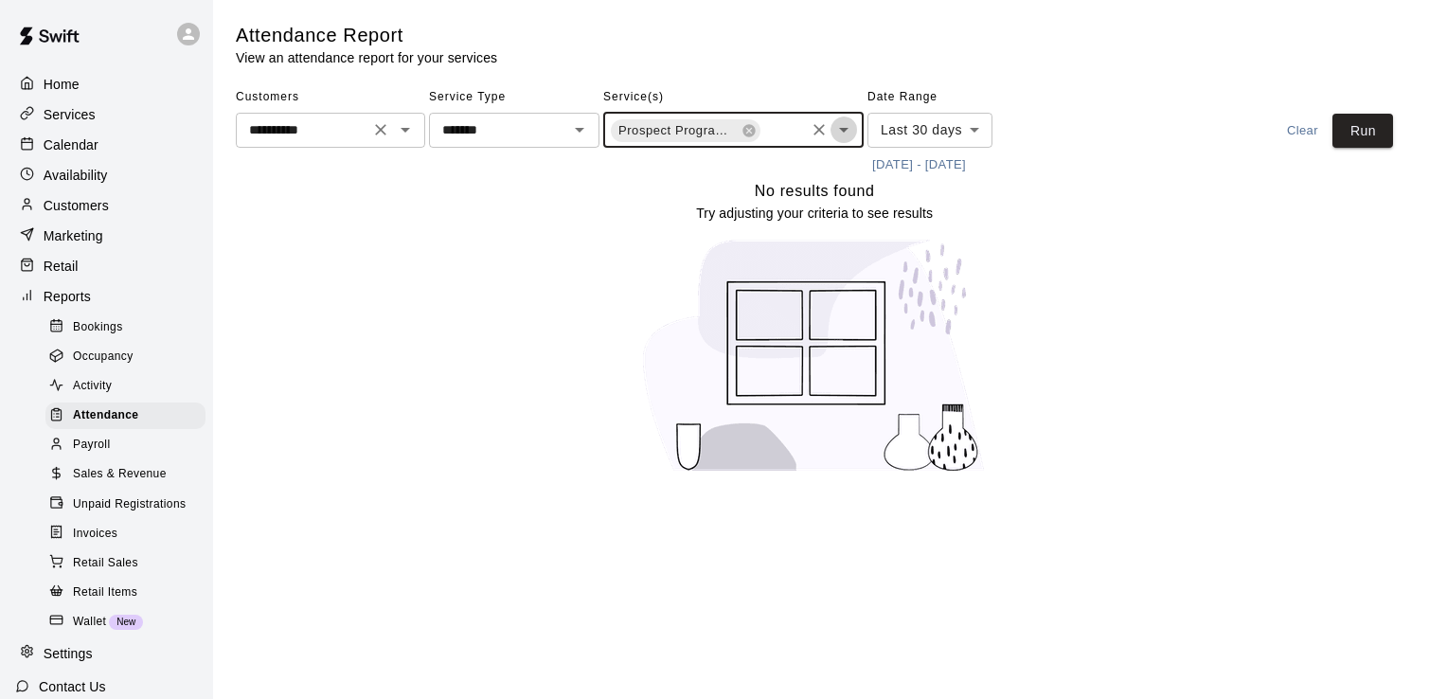
click at [849, 131] on icon "Open" at bounding box center [843, 129] width 23 height 23
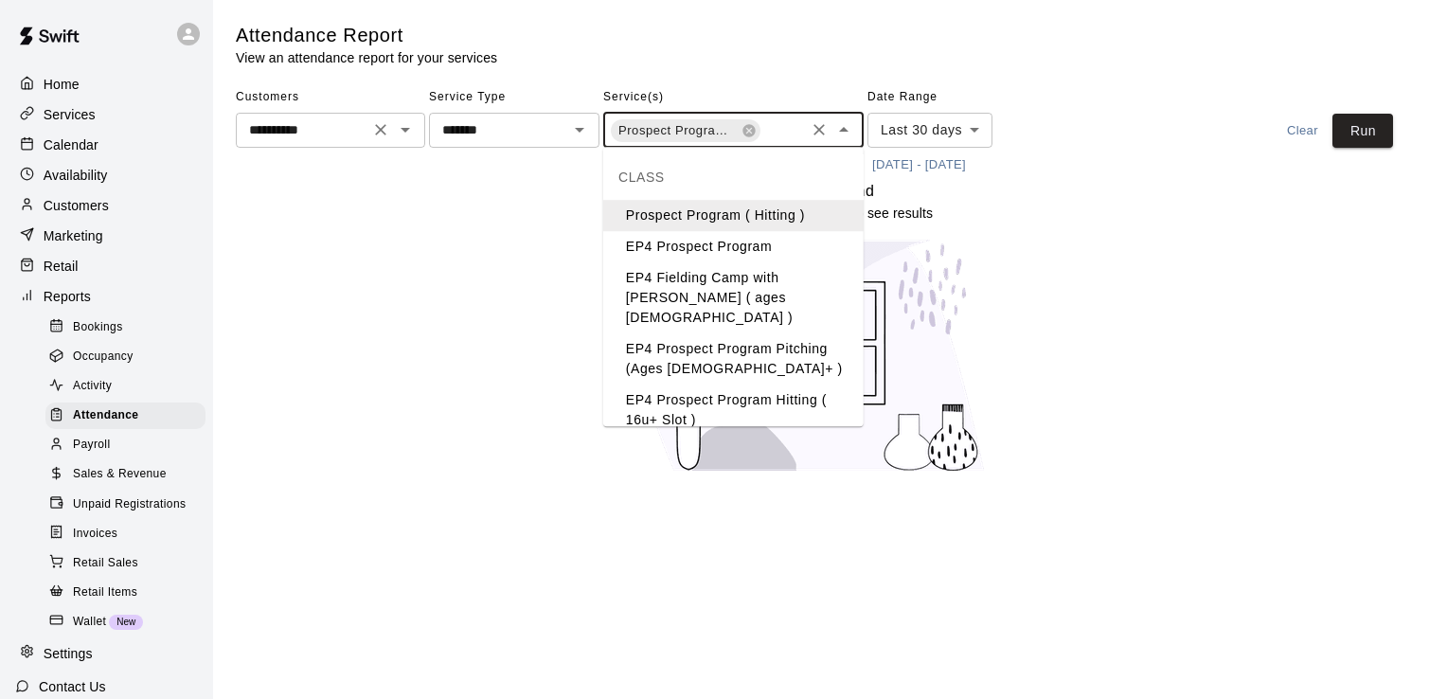
click at [756, 390] on li "EP4 Prospect Program Hitting ( 16u+ Slot )" at bounding box center [733, 410] width 260 height 51
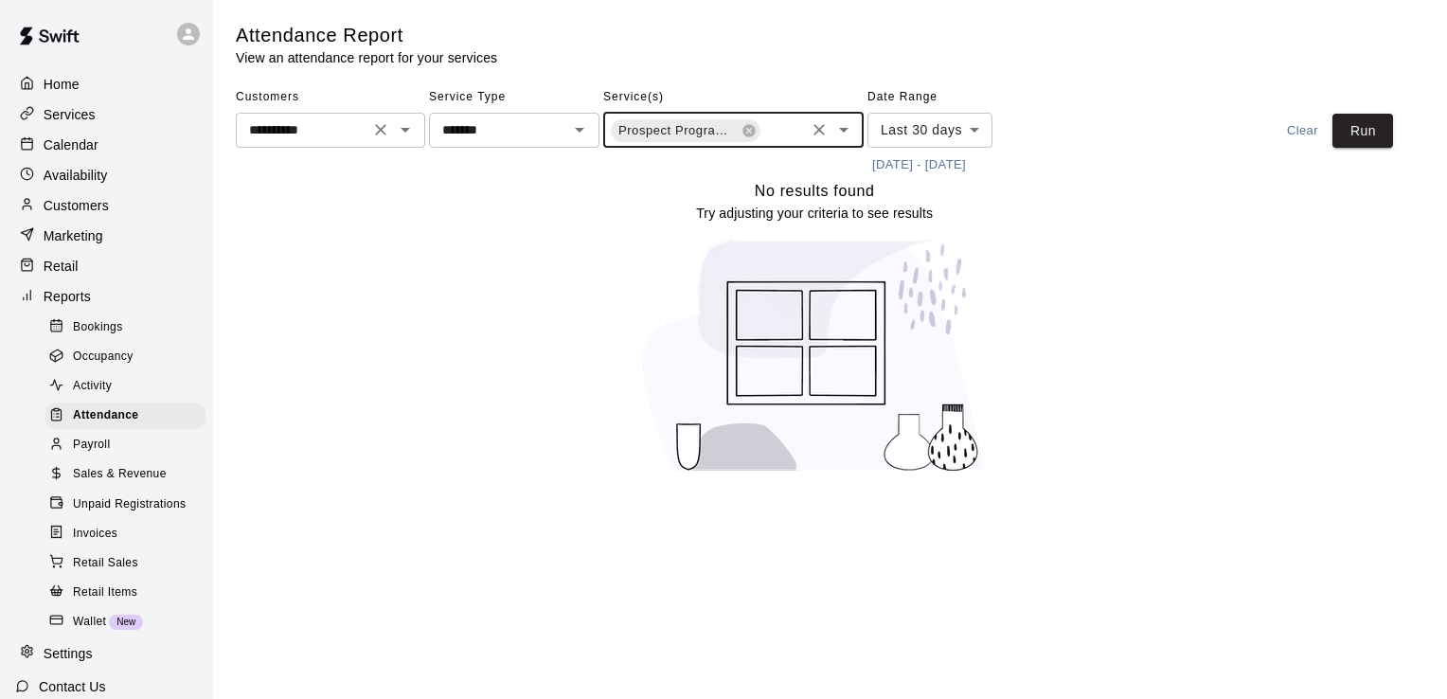
scroll to position [0, 152]
click at [849, 127] on icon "Open" at bounding box center [843, 129] width 23 height 23
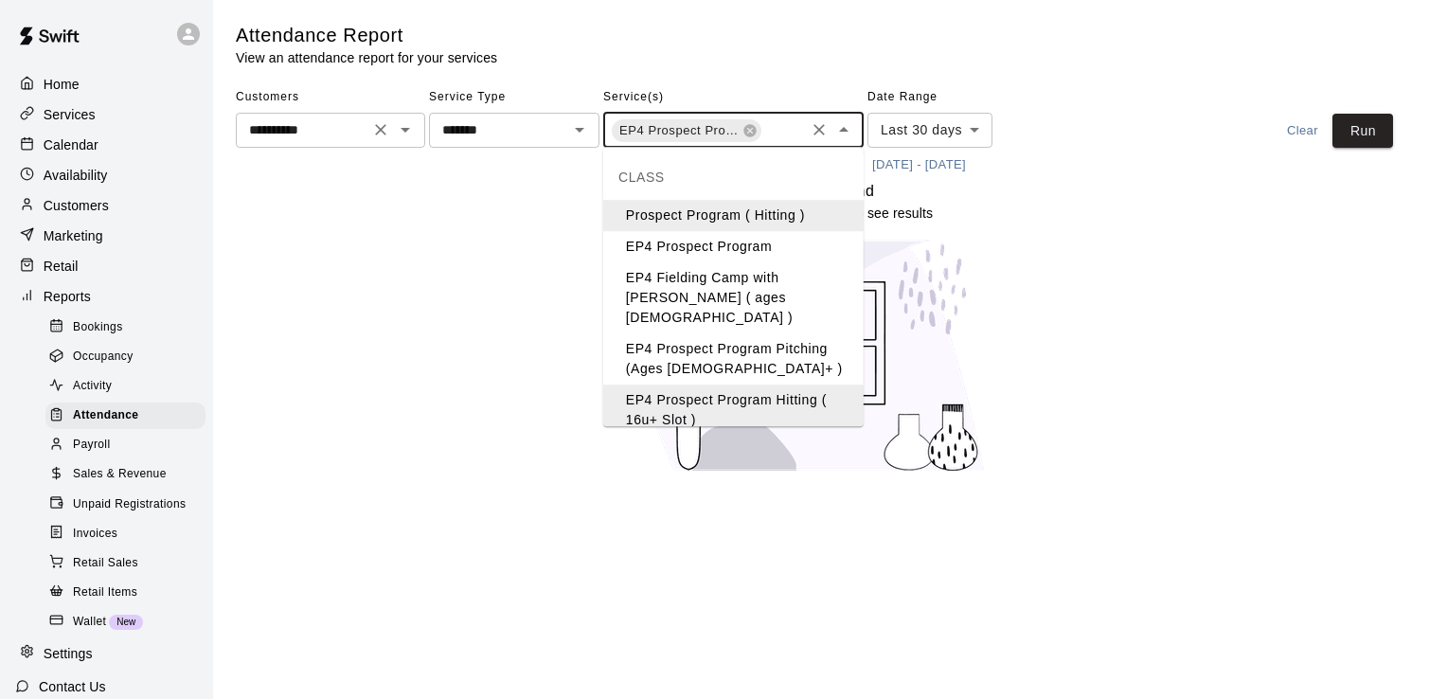
click at [792, 333] on li "EP4 Prospect Program Pitching (Ages [DEMOGRAPHIC_DATA]+ )" at bounding box center [733, 358] width 260 height 51
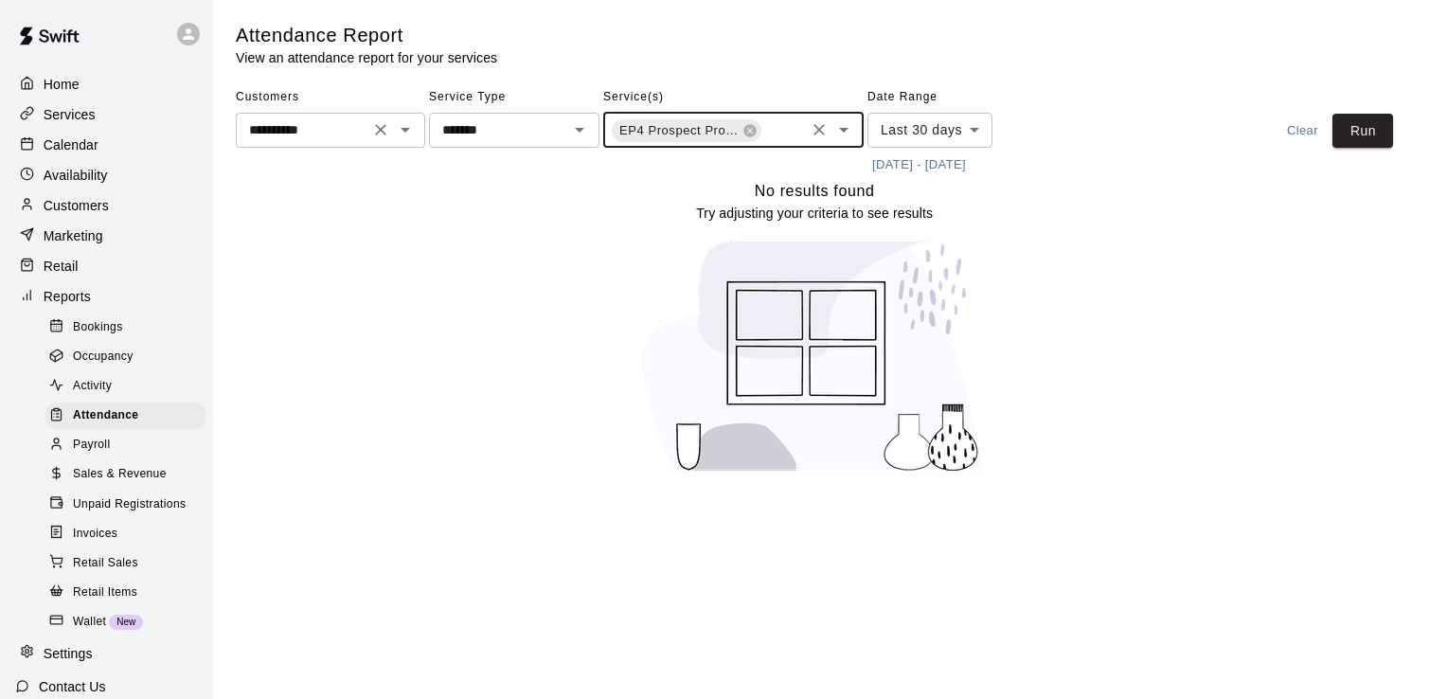
scroll to position [0, 307]
click at [840, 128] on icon "Open" at bounding box center [843, 130] width 9 height 5
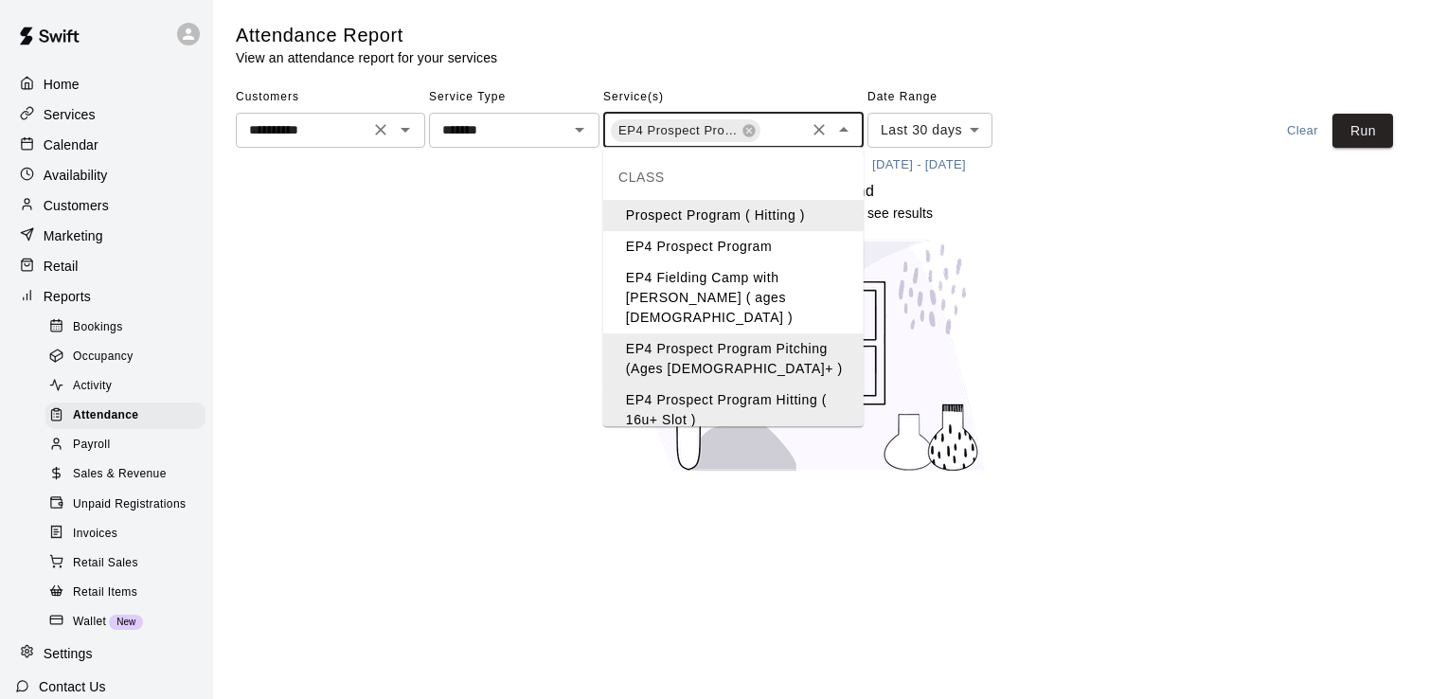
click at [790, 241] on li "EP4 Prospect Program" at bounding box center [733, 246] width 260 height 31
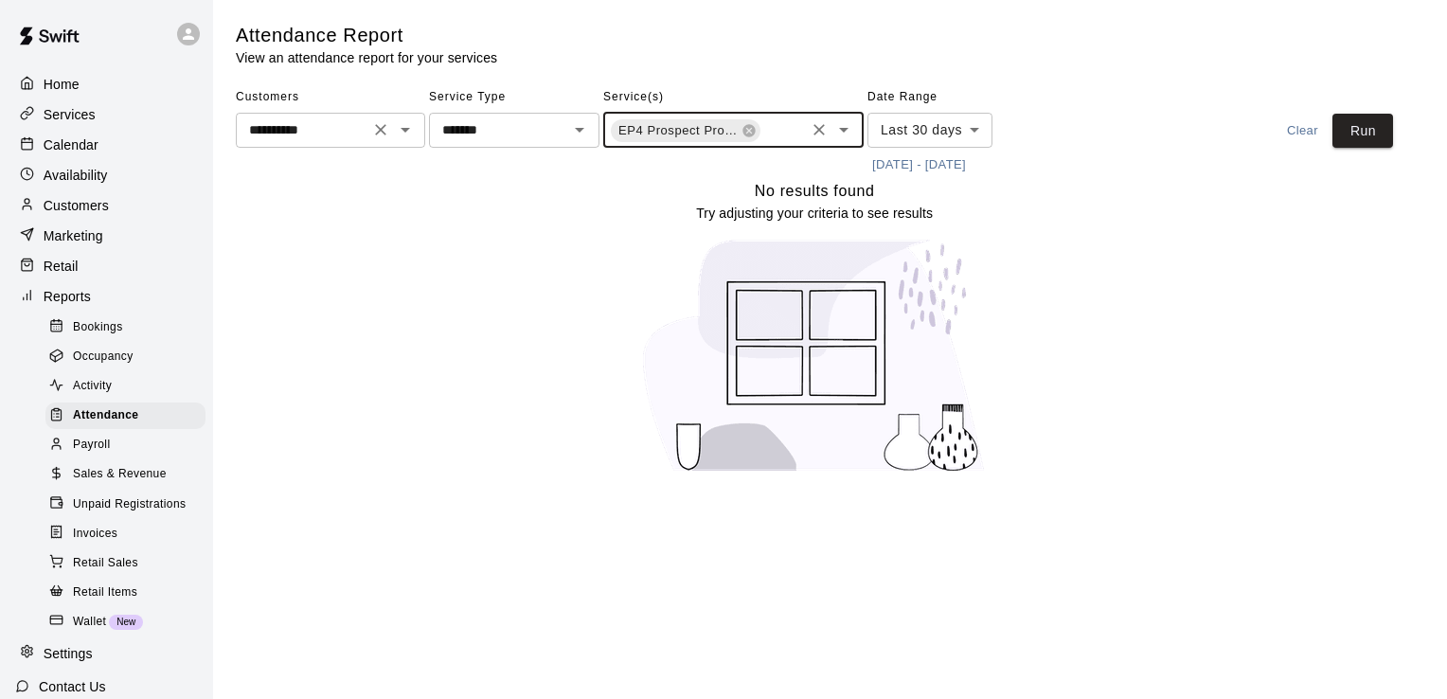
scroll to position [0, 459]
click at [841, 134] on icon "Open" at bounding box center [843, 129] width 23 height 23
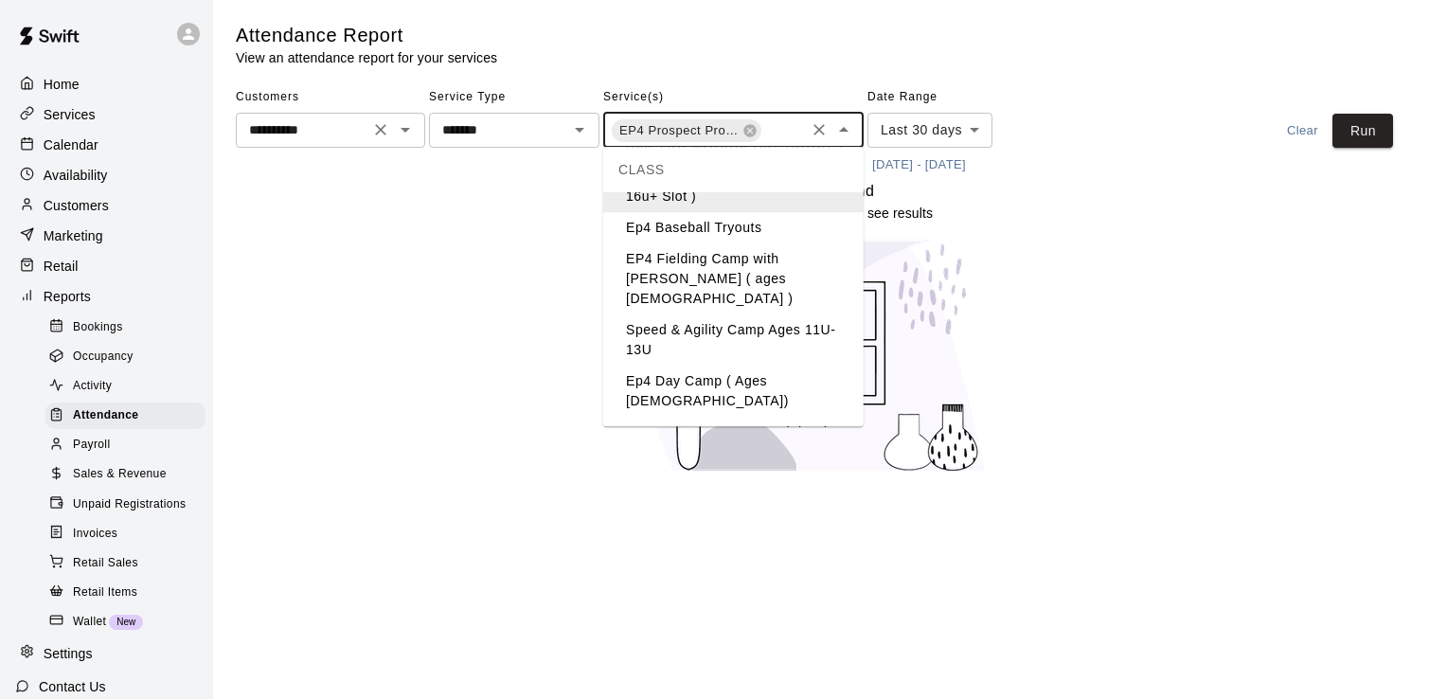
scroll to position [225, 0]
click at [749, 415] on li "EP4 Prospect Program Hitting ( ages [DEMOGRAPHIC_DATA] )" at bounding box center [733, 440] width 260 height 51
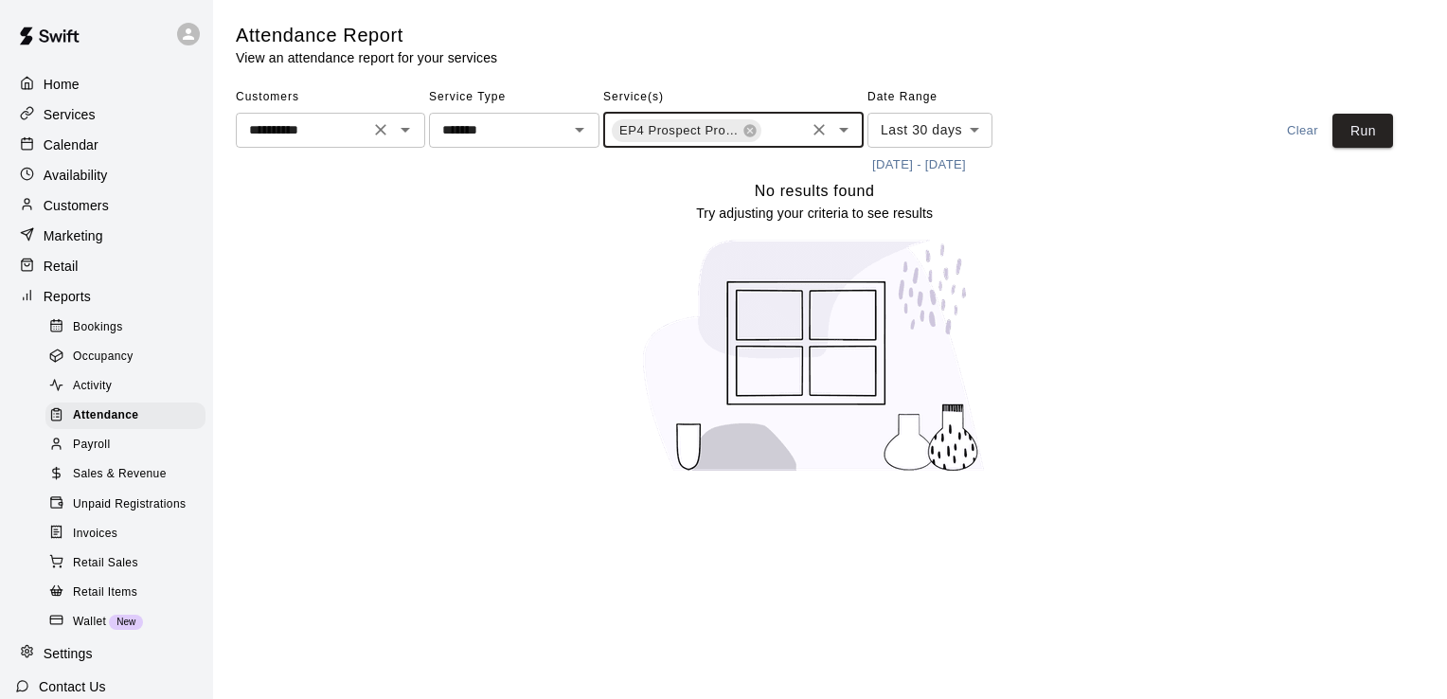
scroll to position [0, 614]
click at [1377, 131] on button "Run" at bounding box center [1363, 131] width 61 height 35
click at [1361, 131] on button "Run" at bounding box center [1363, 131] width 61 height 35
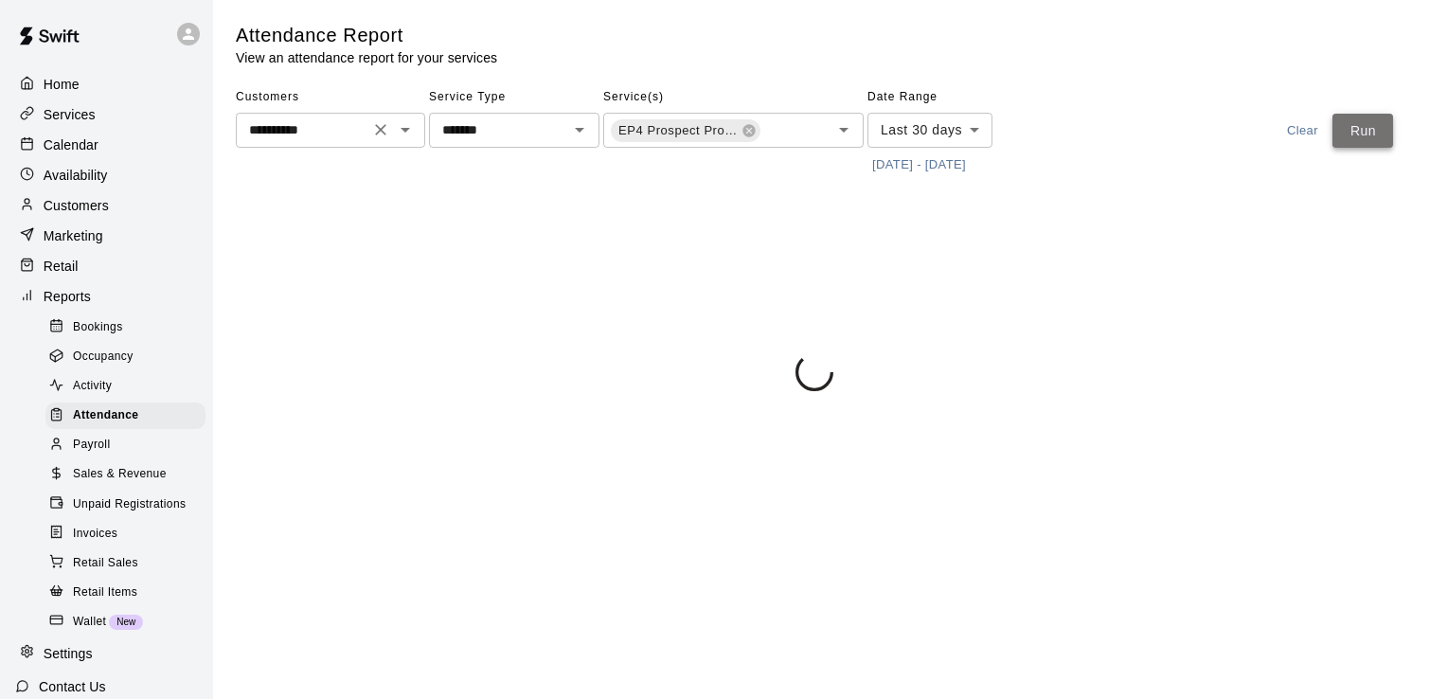
click at [1361, 131] on button "Run" at bounding box center [1363, 131] width 61 height 35
